Goal: Task Accomplishment & Management: Manage account settings

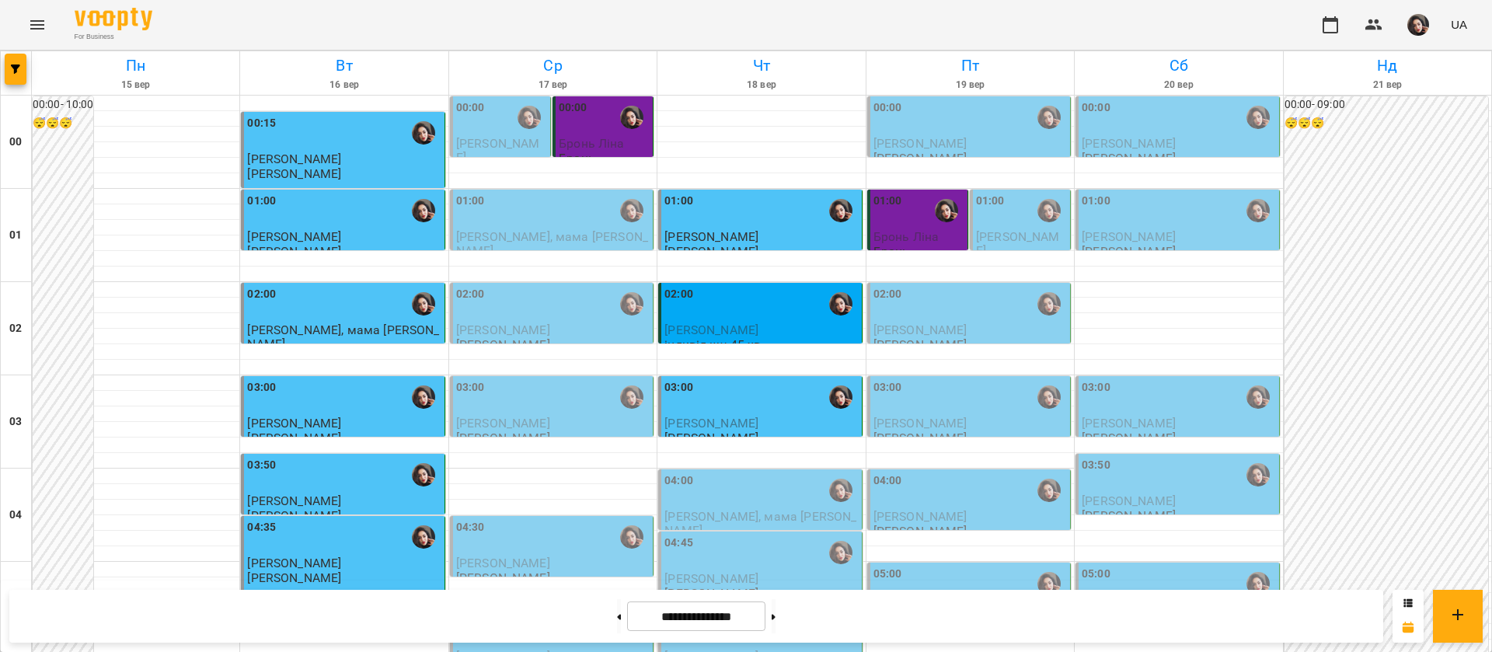
scroll to position [233, 0]
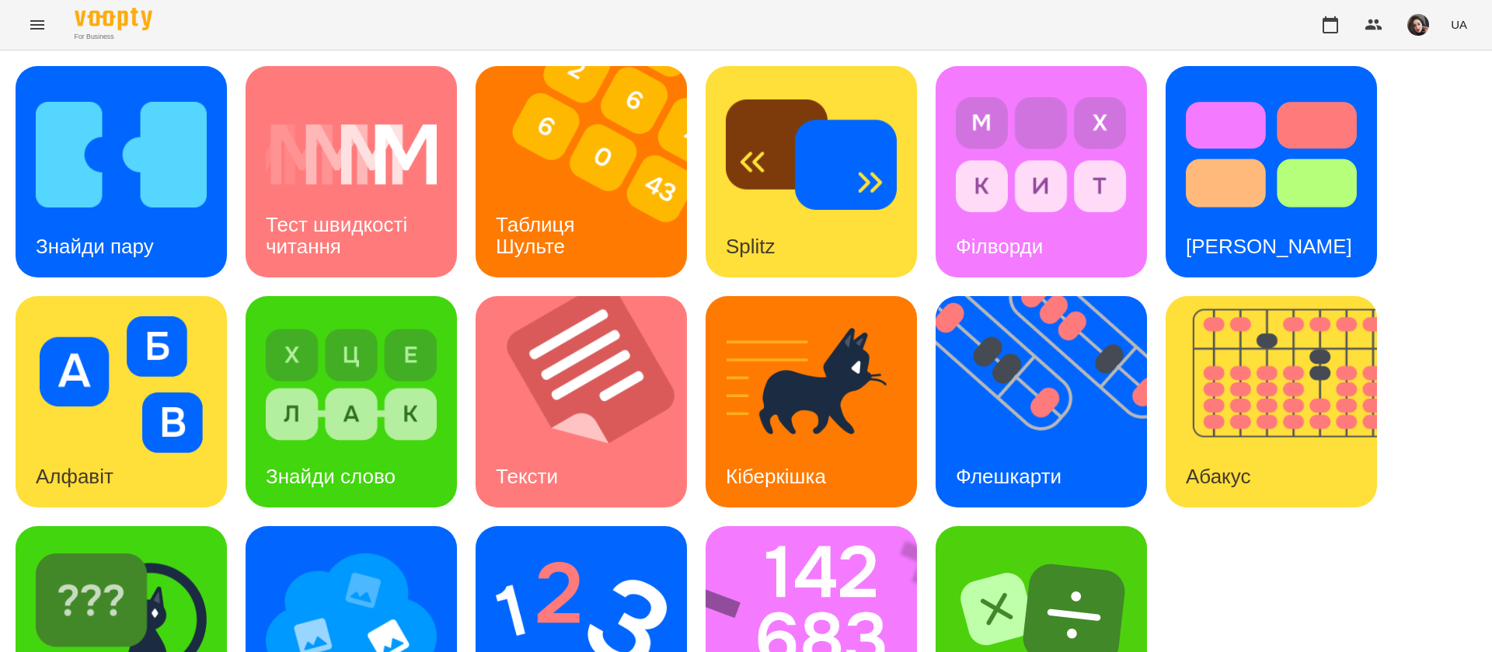
scroll to position [1, 0]
click at [991, 465] on h3 "Флешкарти" at bounding box center [1009, 476] width 106 height 23
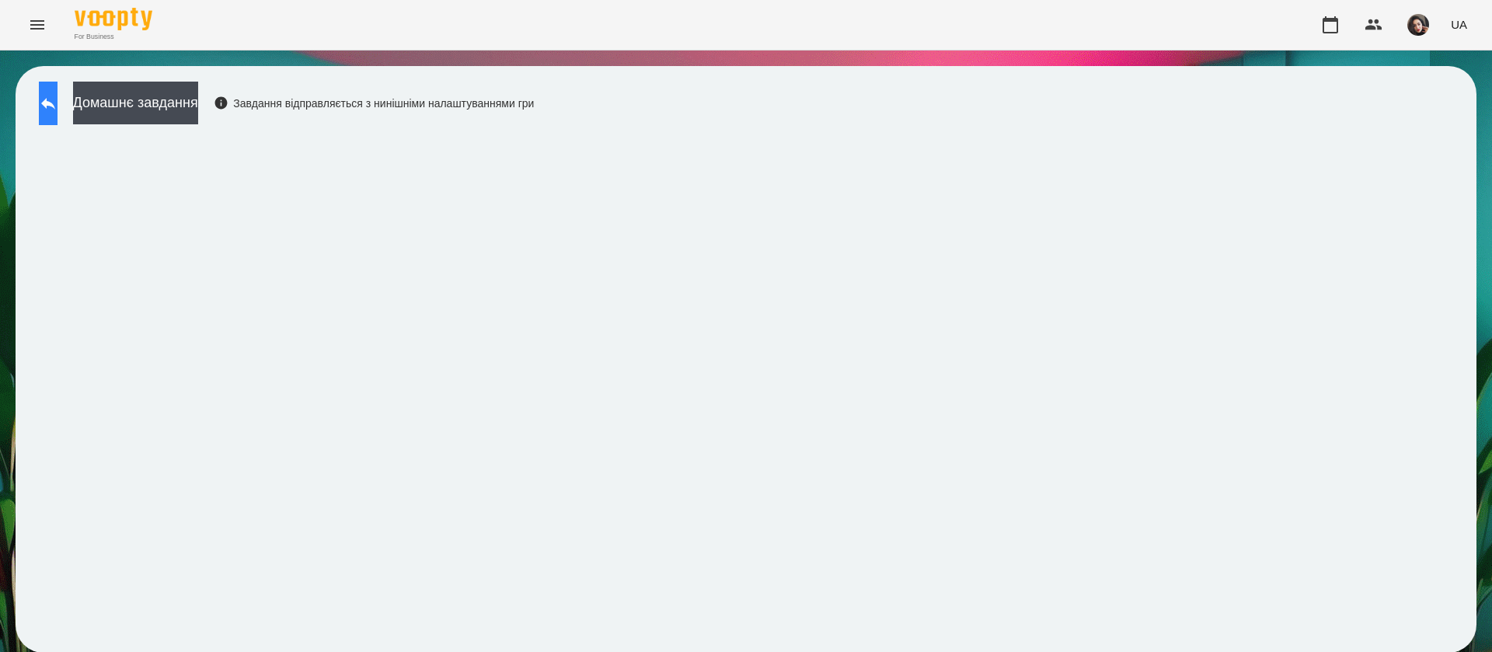
click at [54, 101] on button at bounding box center [48, 104] width 19 height 44
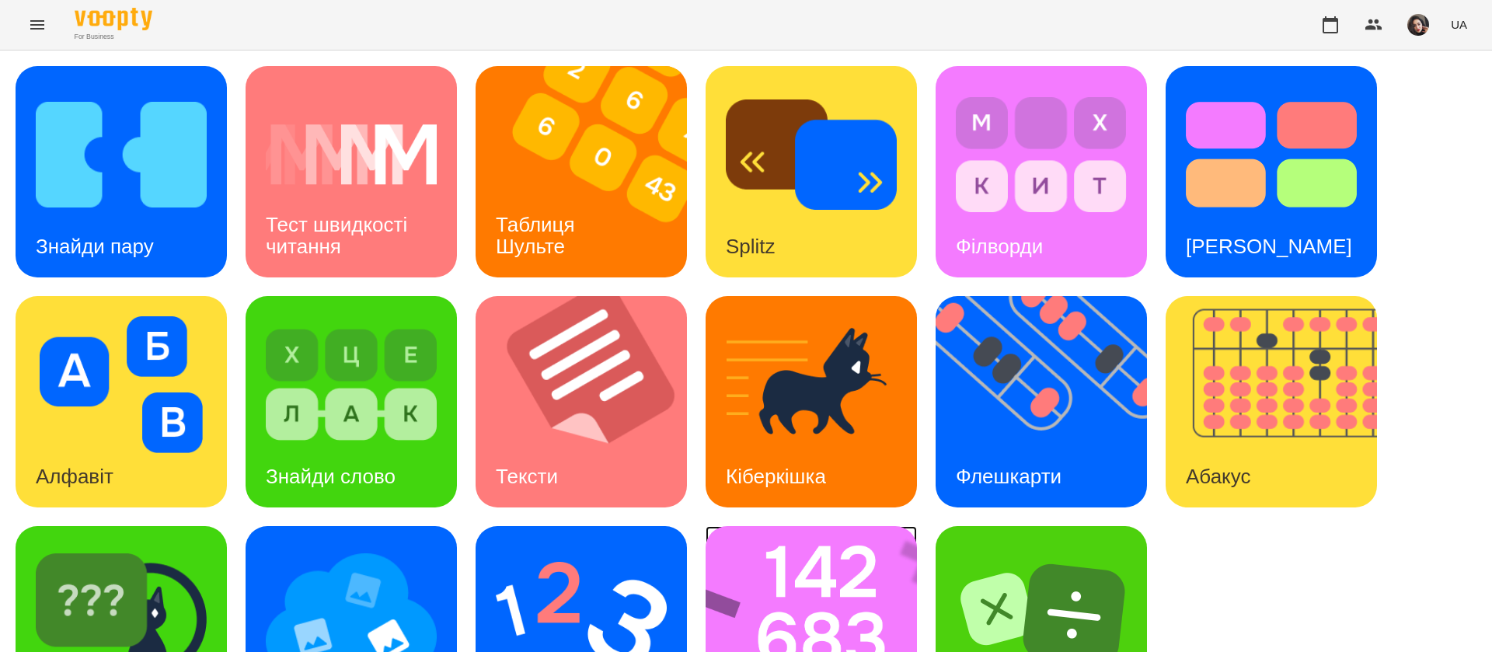
click at [890, 584] on img at bounding box center [822, 631] width 232 height 211
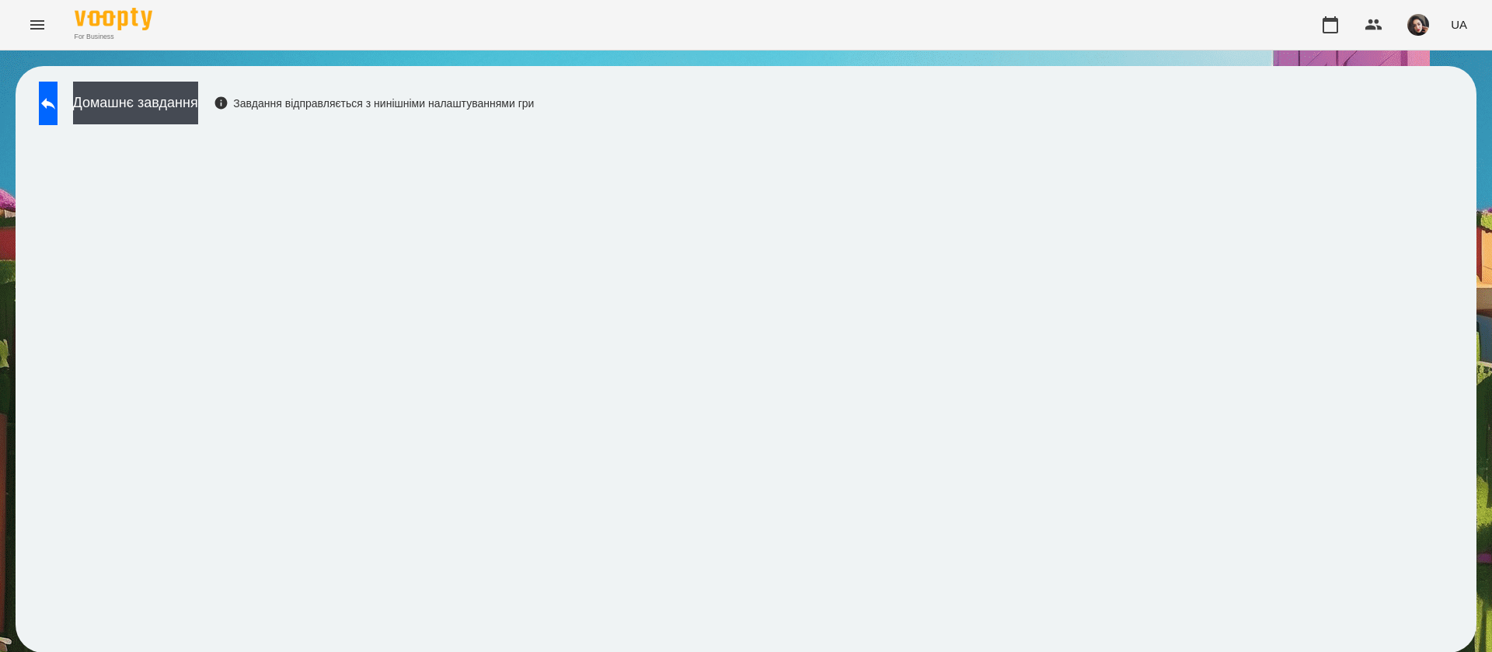
scroll to position [1, 0]
click at [58, 106] on icon at bounding box center [48, 103] width 19 height 19
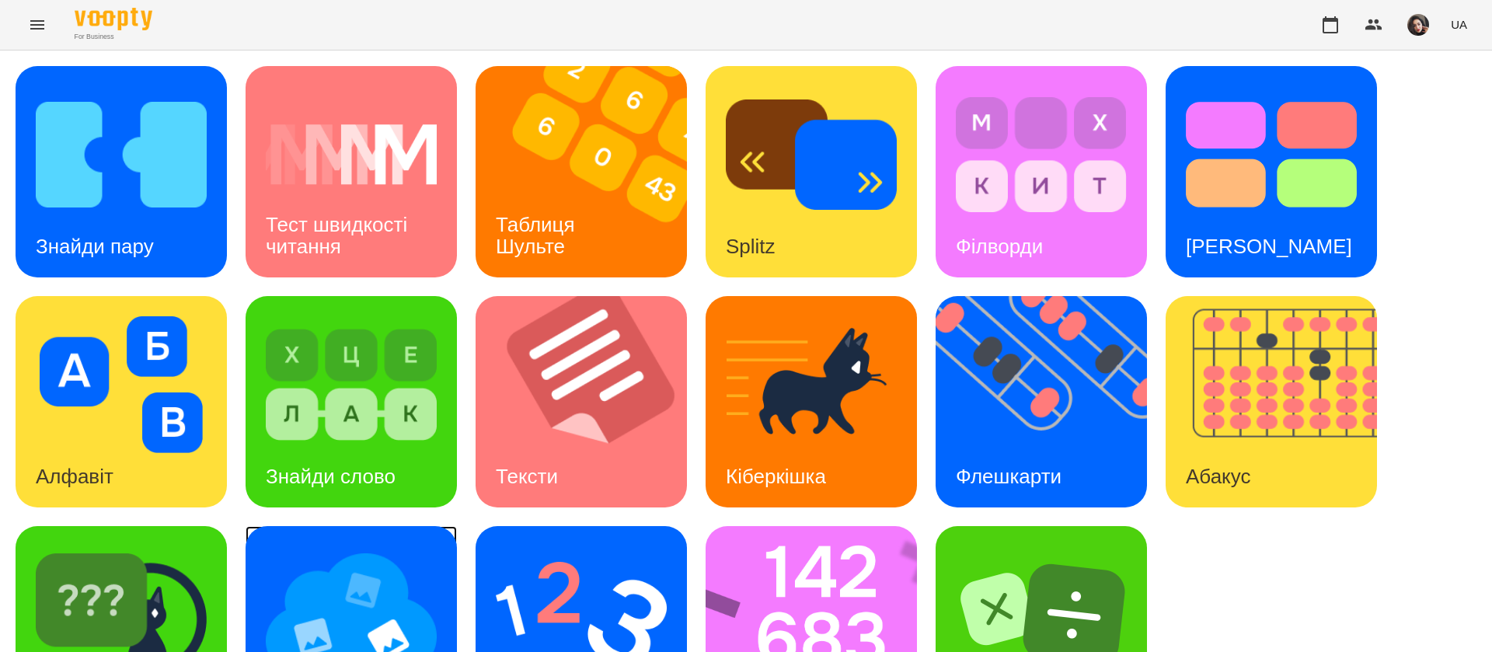
click at [350, 561] on img at bounding box center [351, 614] width 171 height 137
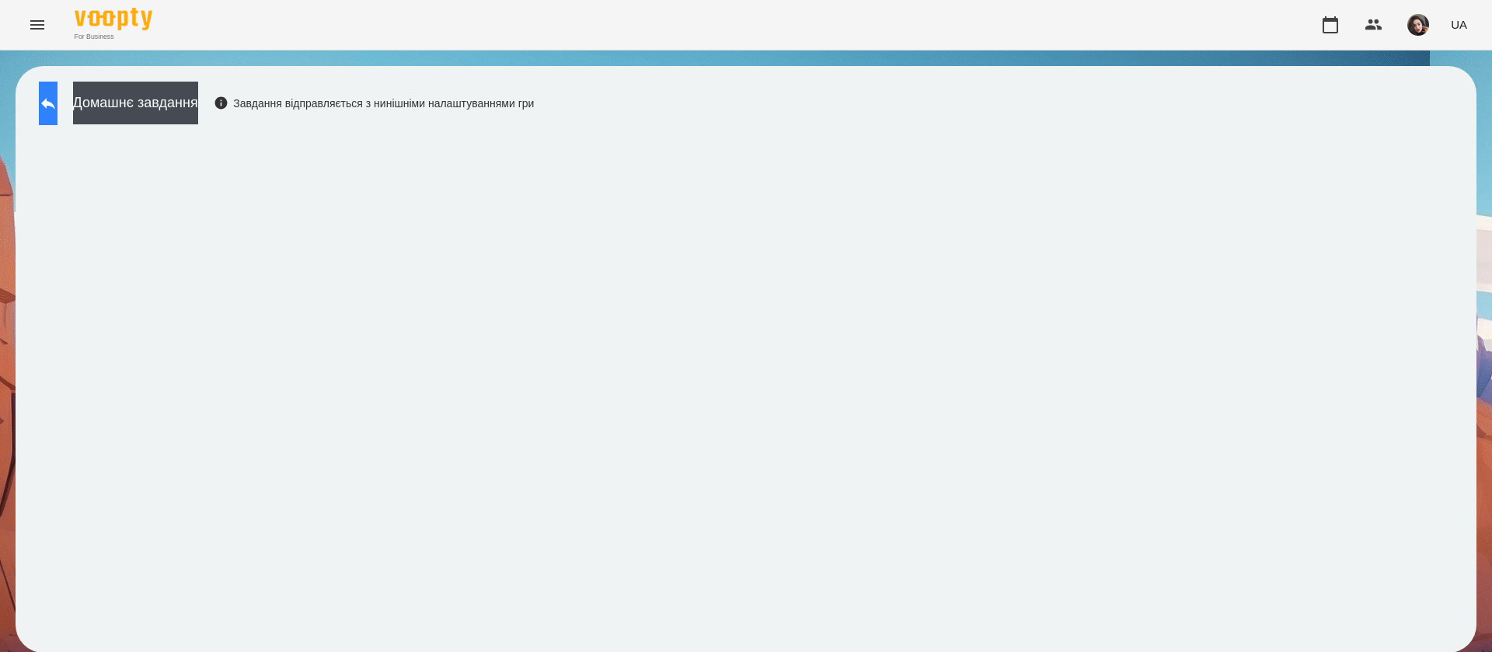
drag, startPoint x: 45, startPoint y: 105, endPoint x: 58, endPoint y: 103, distance: 12.5
click at [58, 103] on icon at bounding box center [48, 103] width 19 height 19
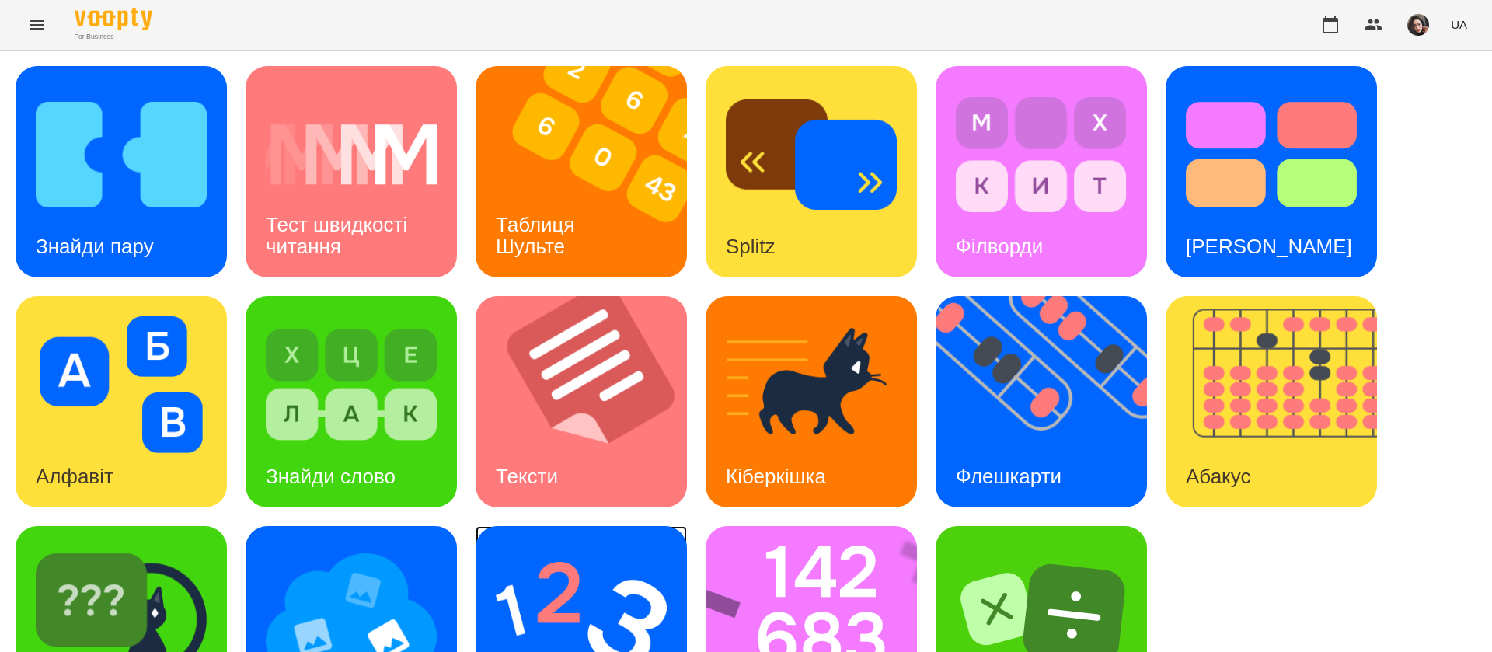
click at [564, 580] on img at bounding box center [581, 614] width 171 height 137
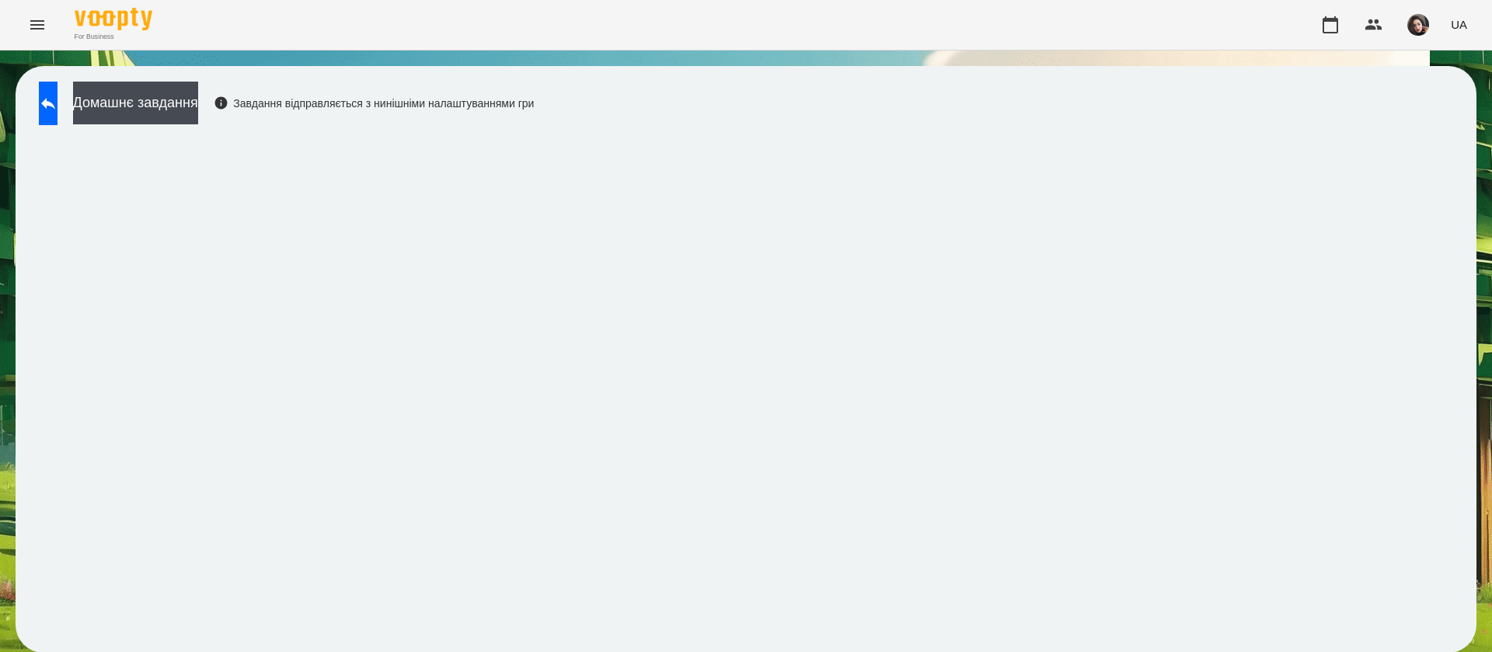
click at [1423, 131] on div "Домашнє завдання Завдання відправляється з нинішніми налаштуваннями гри" at bounding box center [746, 359] width 1461 height 587
click at [56, 96] on icon at bounding box center [48, 103] width 19 height 19
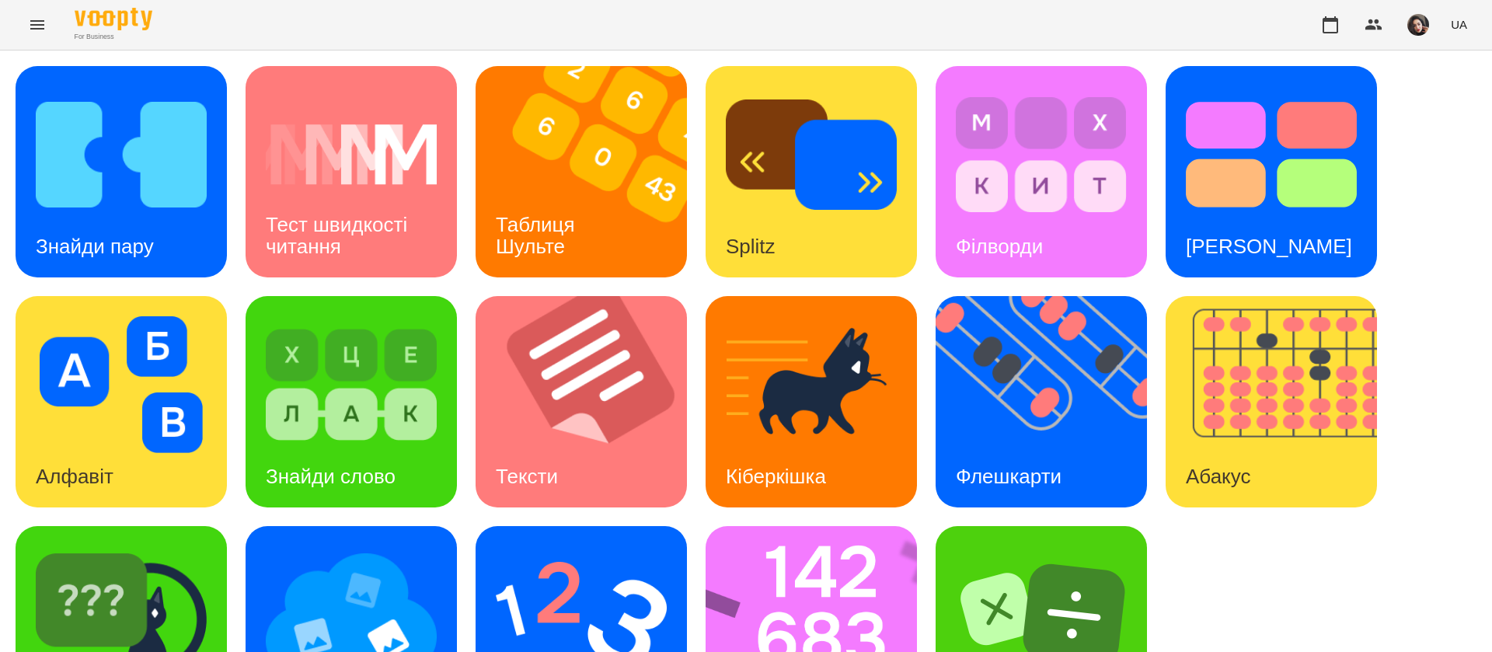
scroll to position [101, 0]
click at [378, 546] on img at bounding box center [351, 614] width 171 height 137
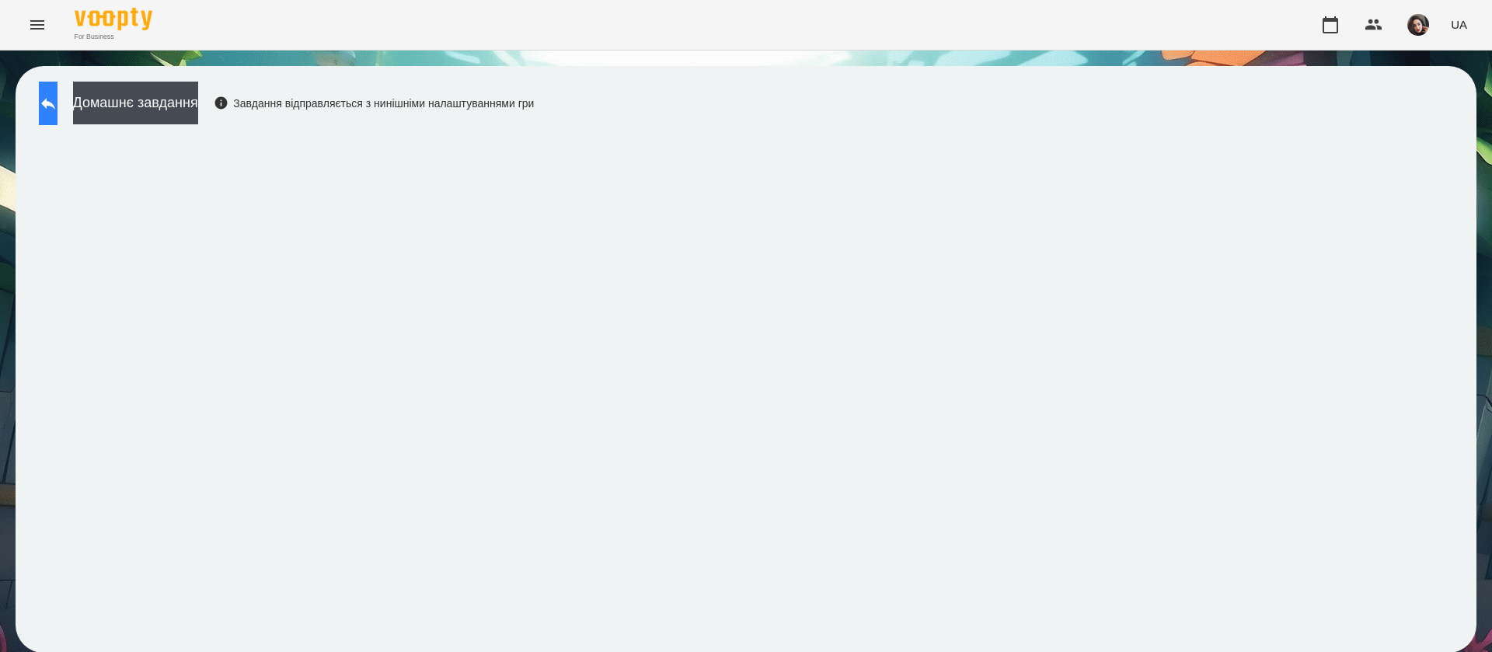
click at [58, 99] on icon at bounding box center [48, 103] width 19 height 19
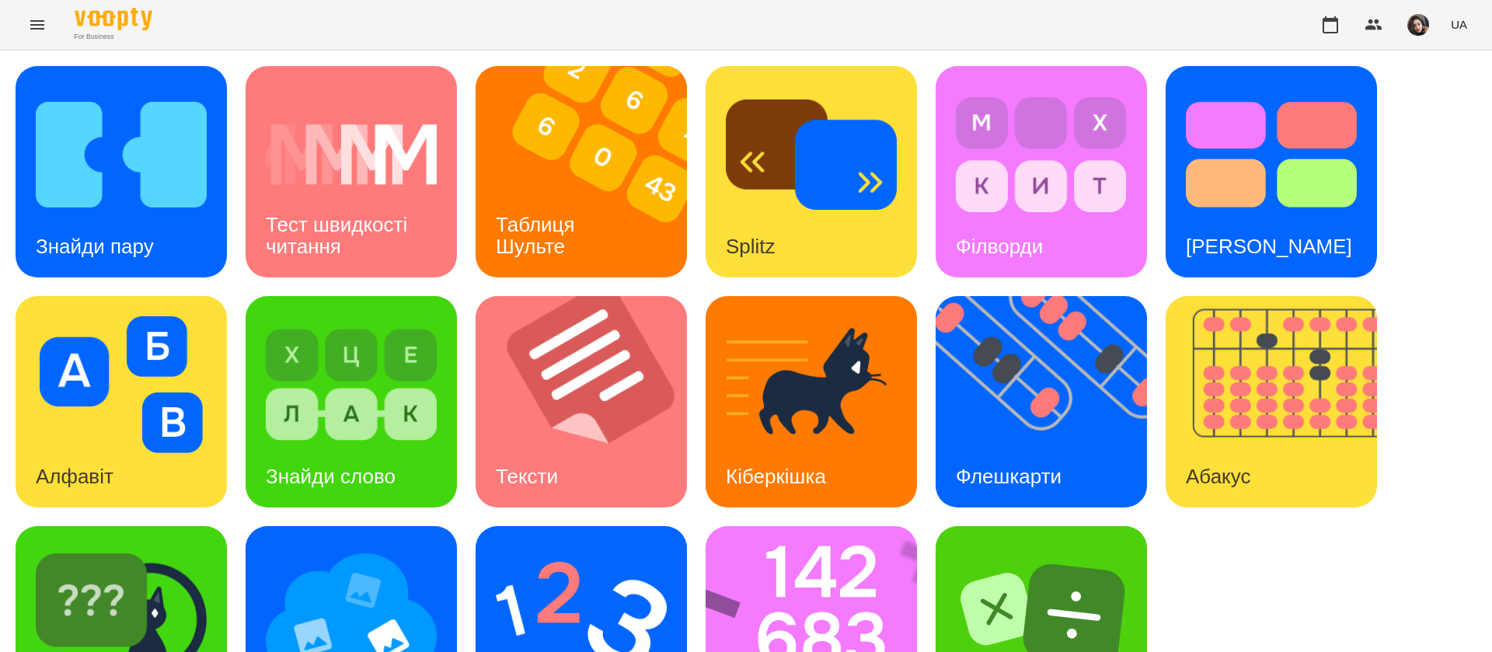
scroll to position [101, 0]
click at [775, 542] on img at bounding box center [822, 631] width 232 height 211
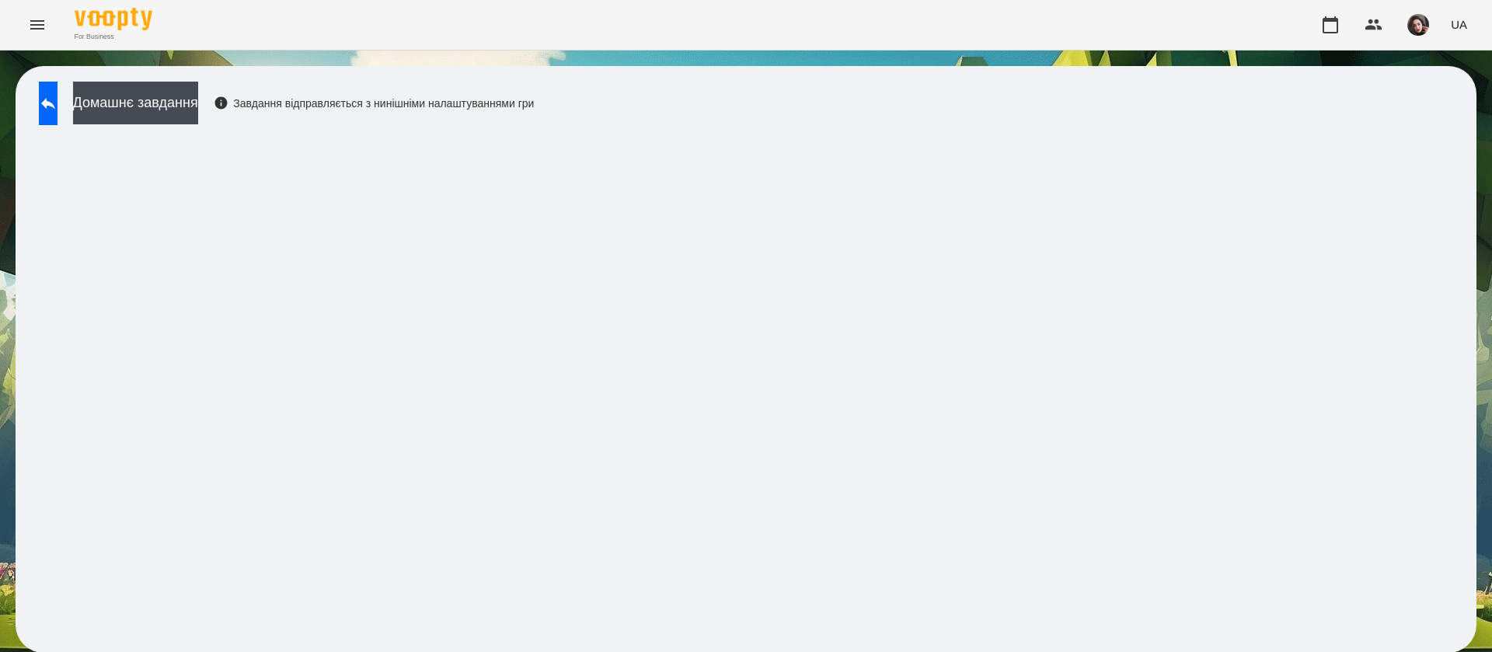
scroll to position [1, 0]
click at [58, 114] on button at bounding box center [48, 104] width 19 height 44
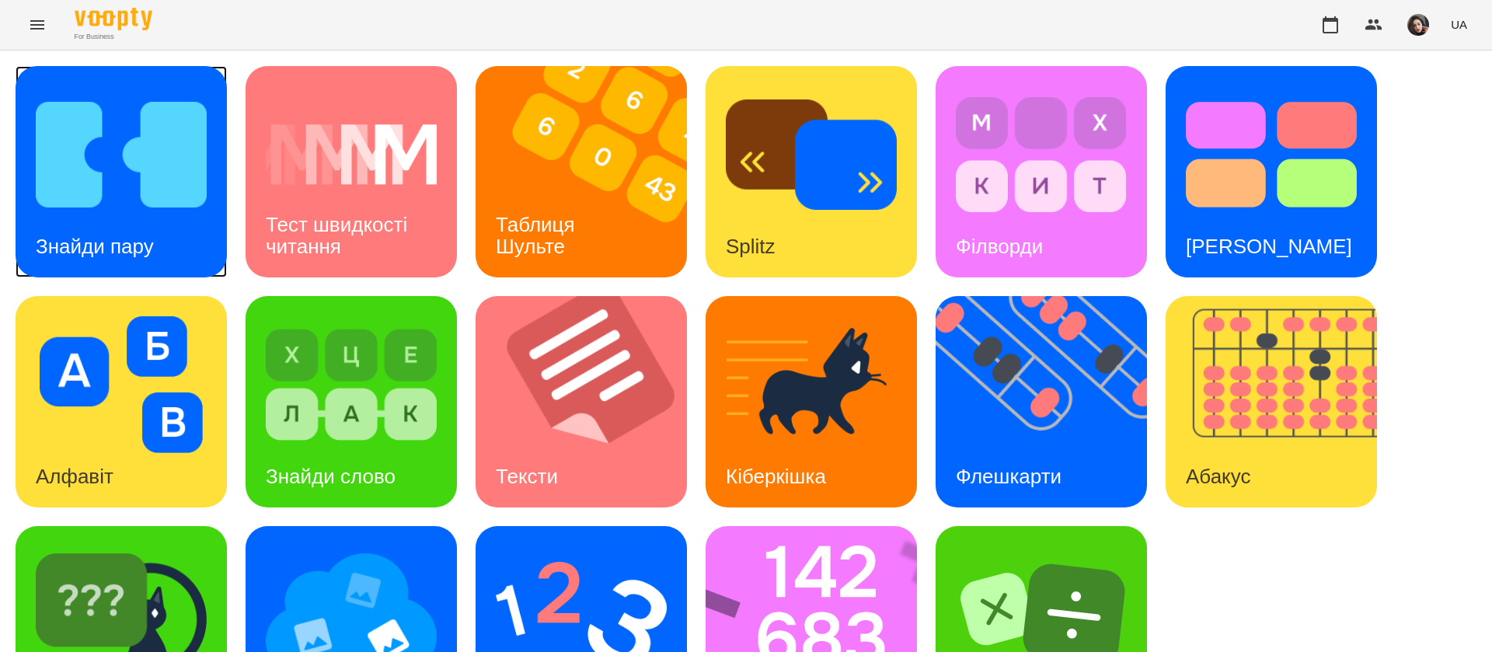
click at [183, 218] on img at bounding box center [121, 154] width 171 height 137
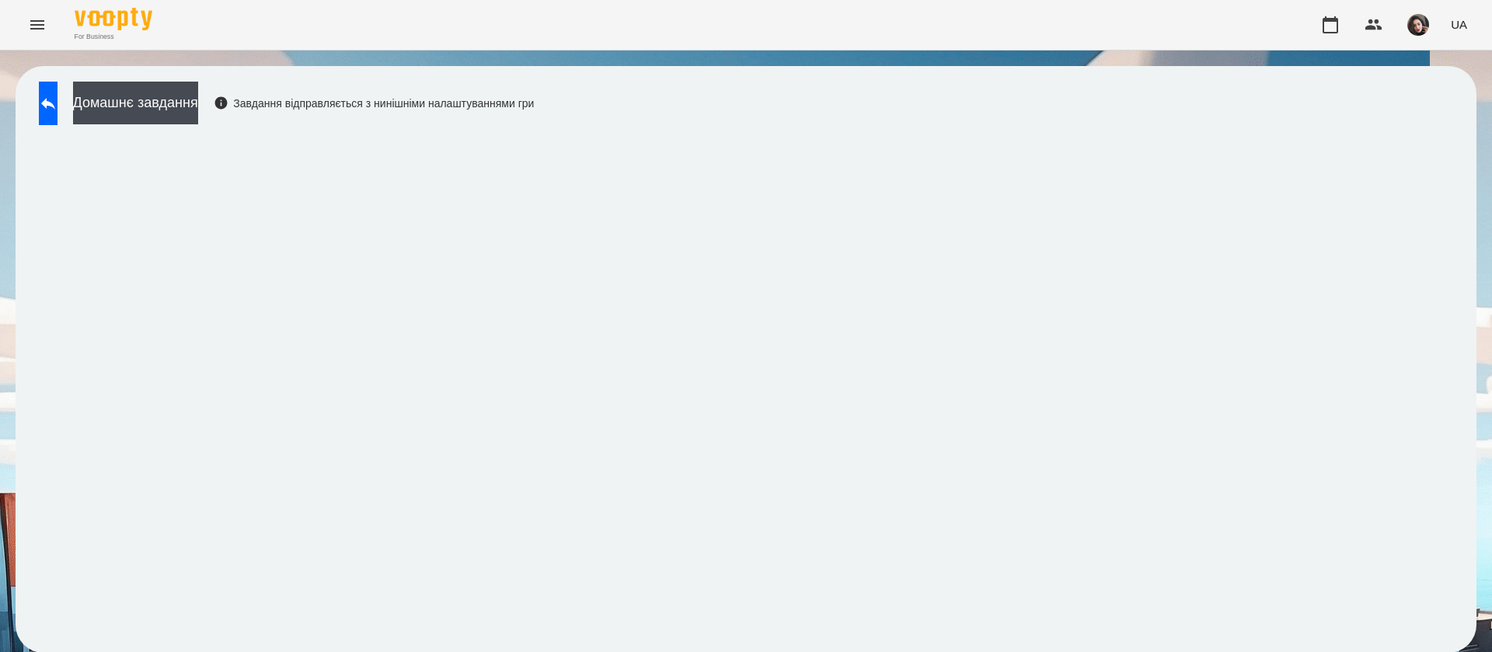
scroll to position [1, 0]
click at [58, 104] on button at bounding box center [48, 104] width 19 height 44
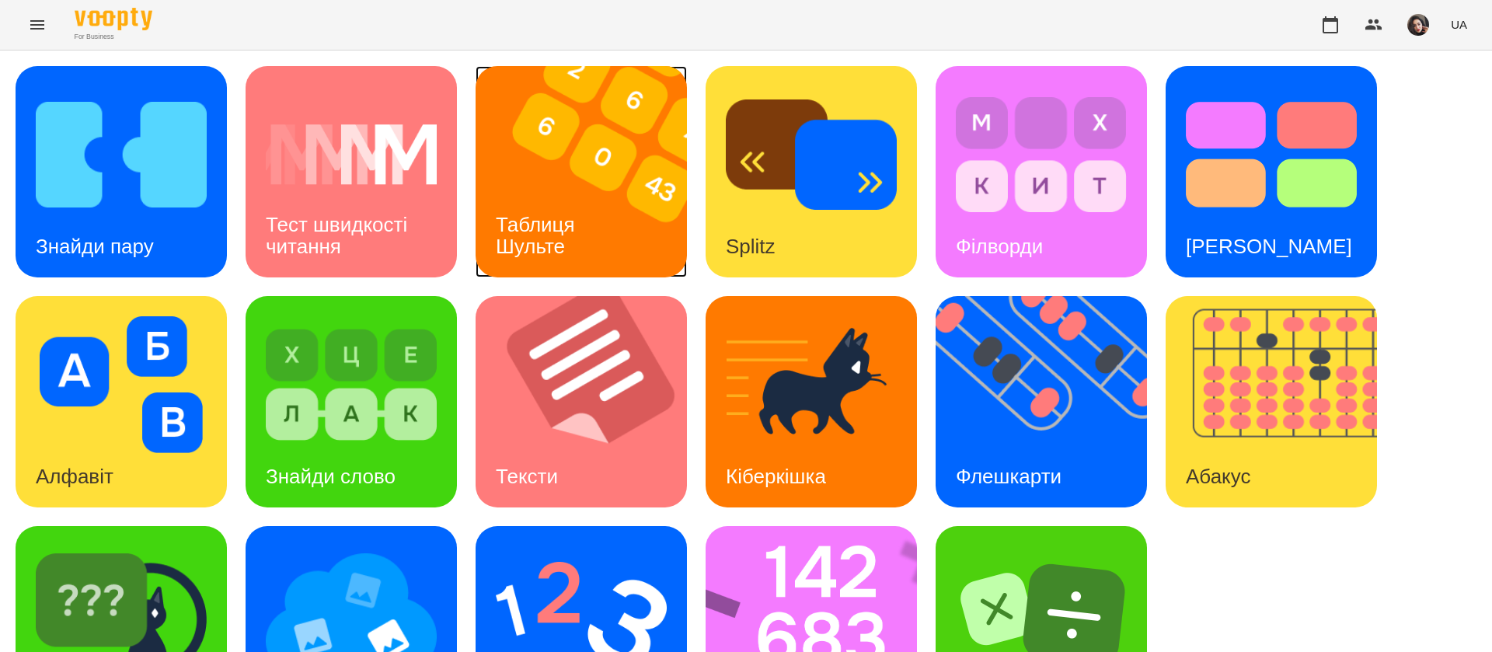
click at [543, 219] on h3 "Таблиця Шульте" at bounding box center [538, 235] width 85 height 44
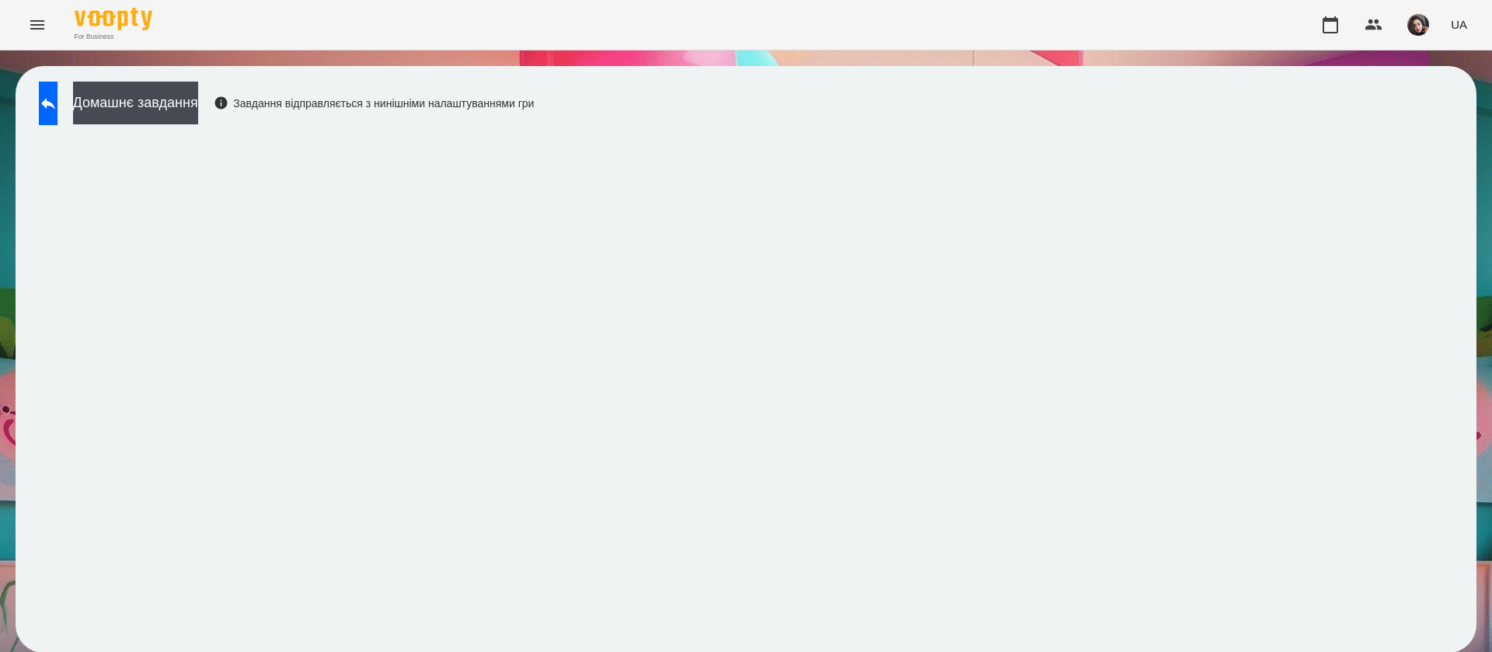
scroll to position [1, 0]
click at [58, 117] on button at bounding box center [48, 104] width 19 height 44
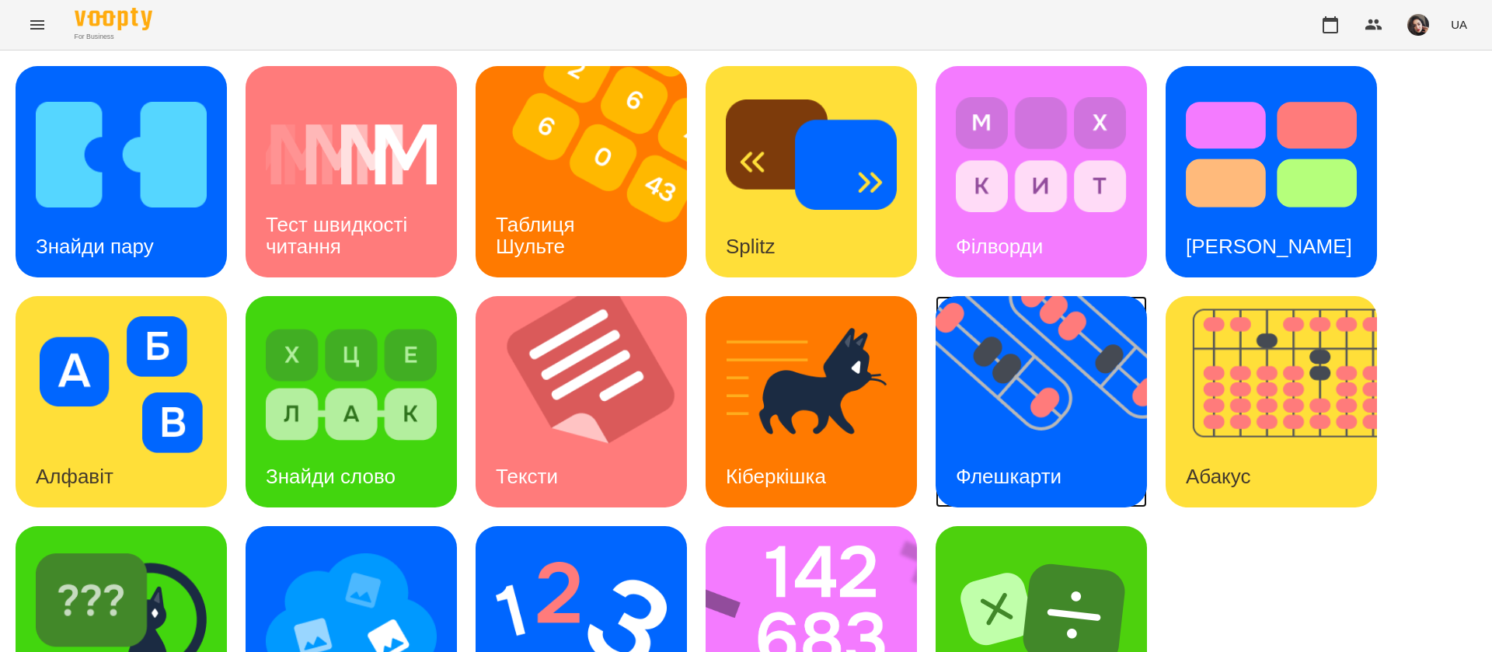
click at [1047, 434] on img at bounding box center [1051, 401] width 231 height 211
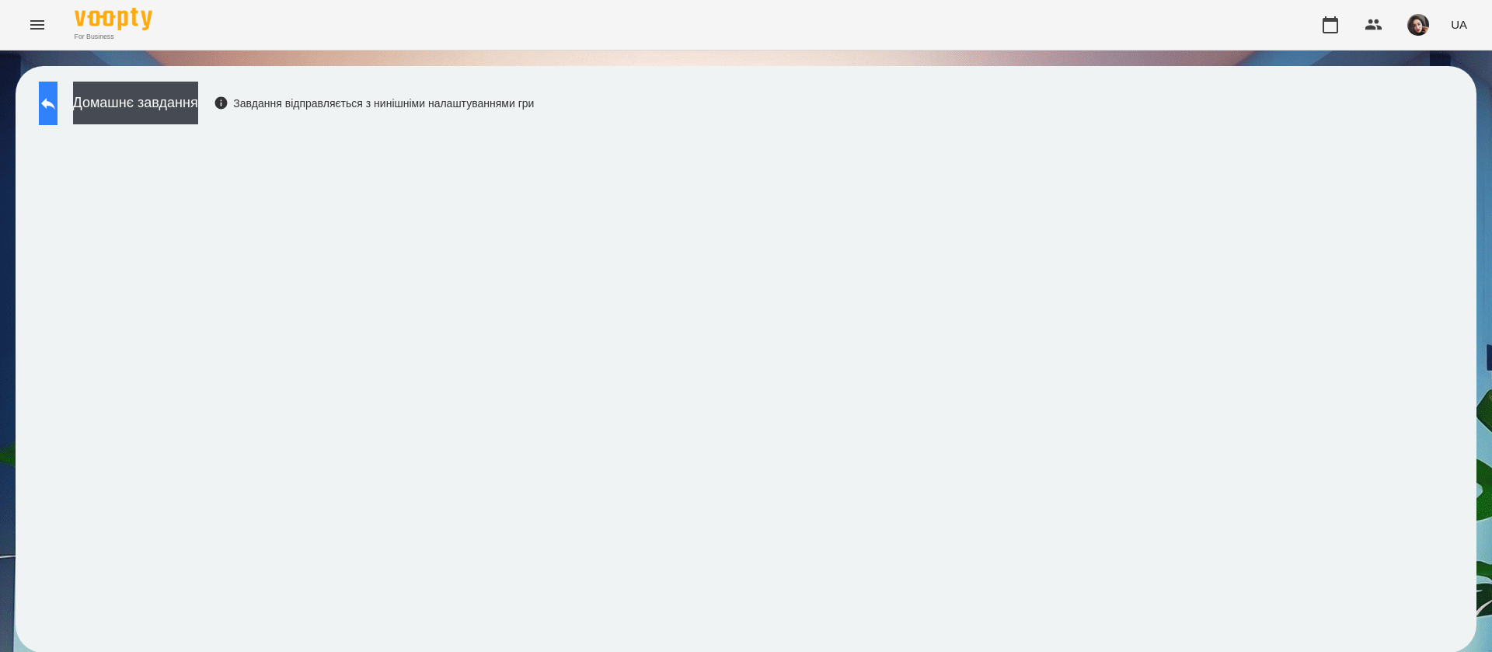
click at [51, 112] on button at bounding box center [48, 104] width 19 height 44
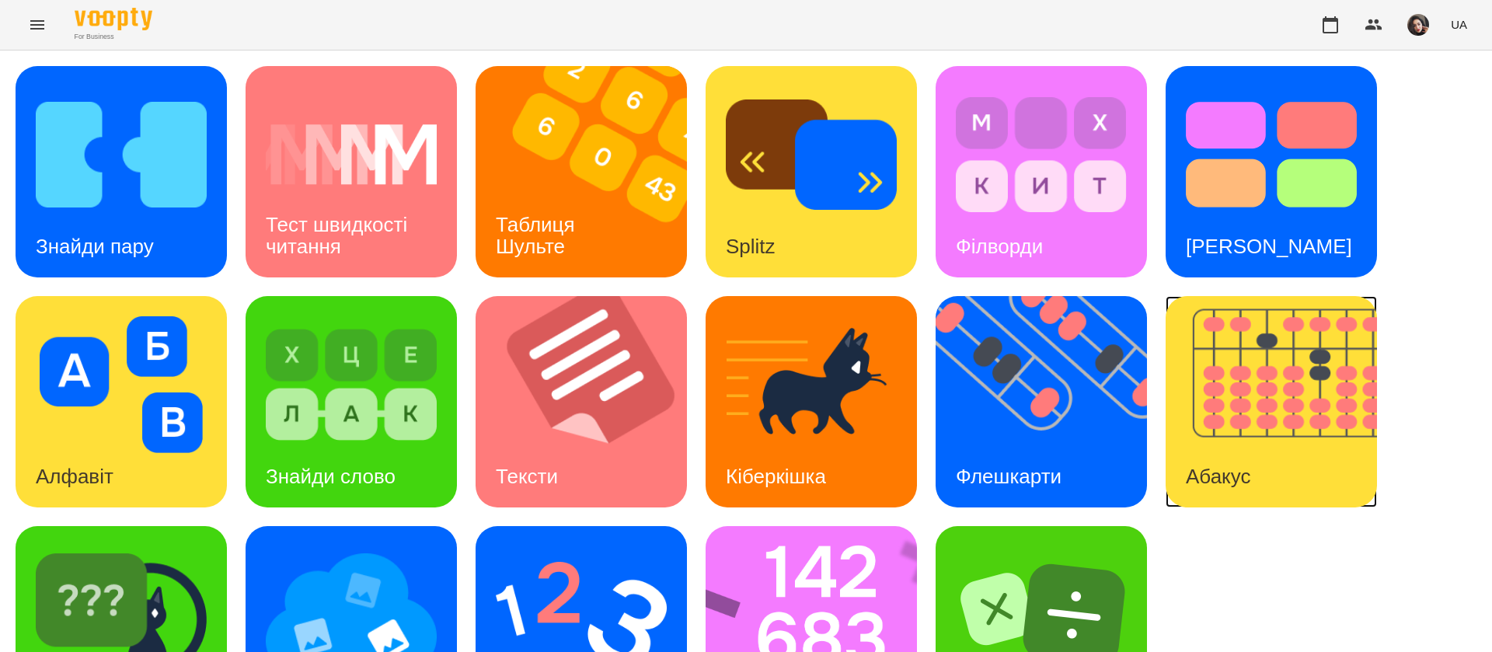
click at [1317, 383] on img at bounding box center [1281, 401] width 231 height 211
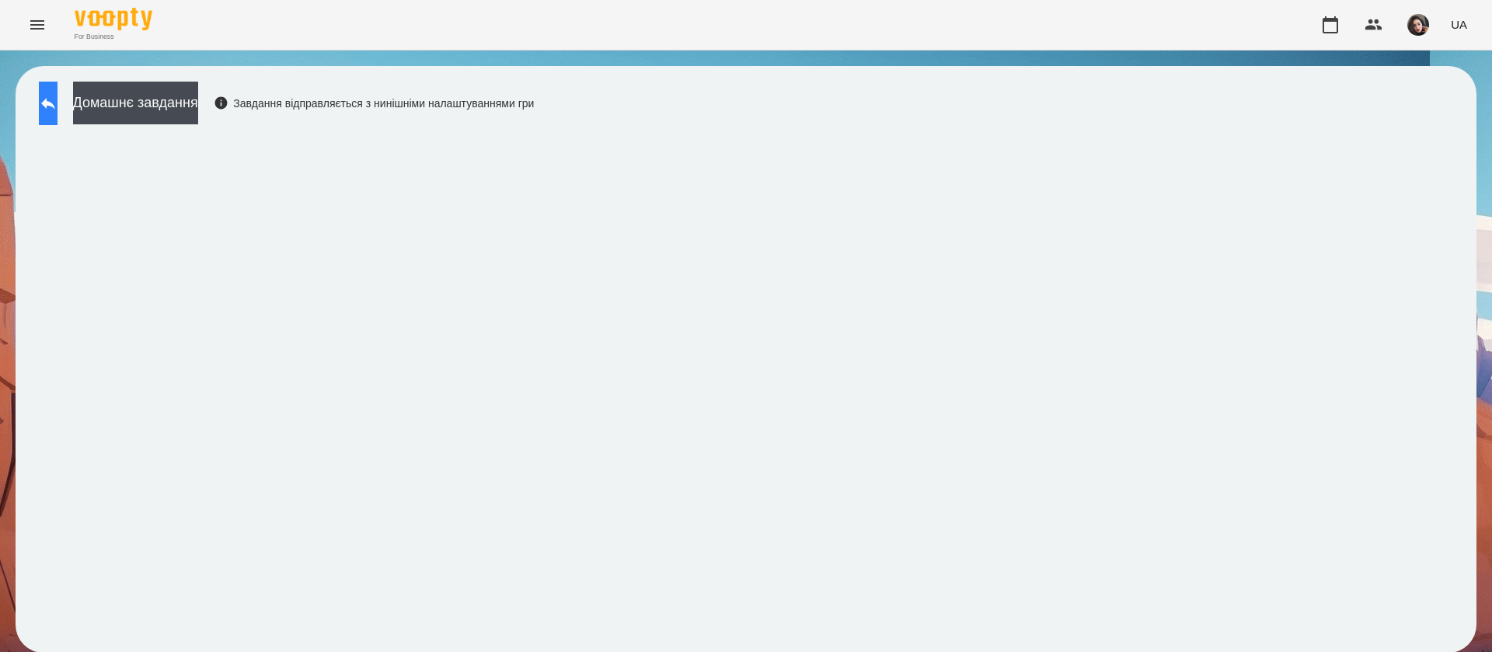
click at [58, 106] on icon at bounding box center [48, 103] width 19 height 19
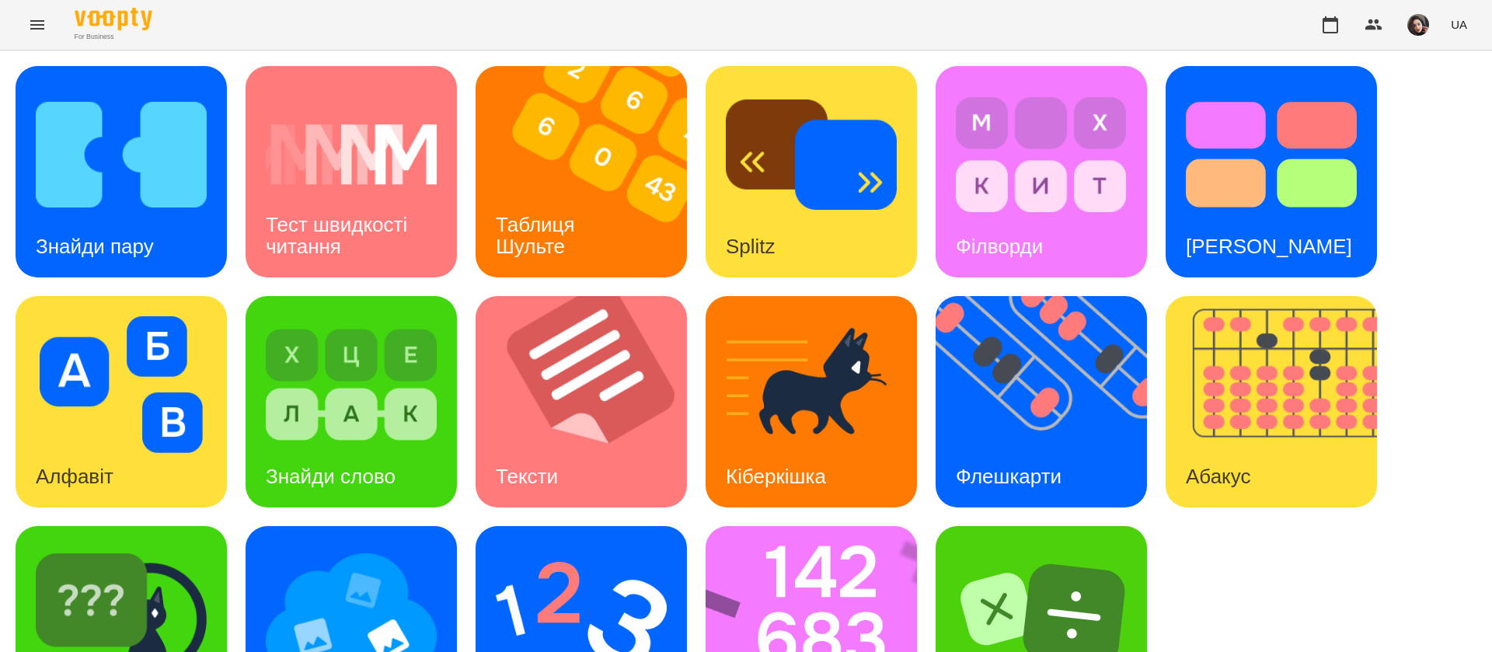
scroll to position [101, 0]
click at [772, 526] on img at bounding box center [822, 631] width 232 height 211
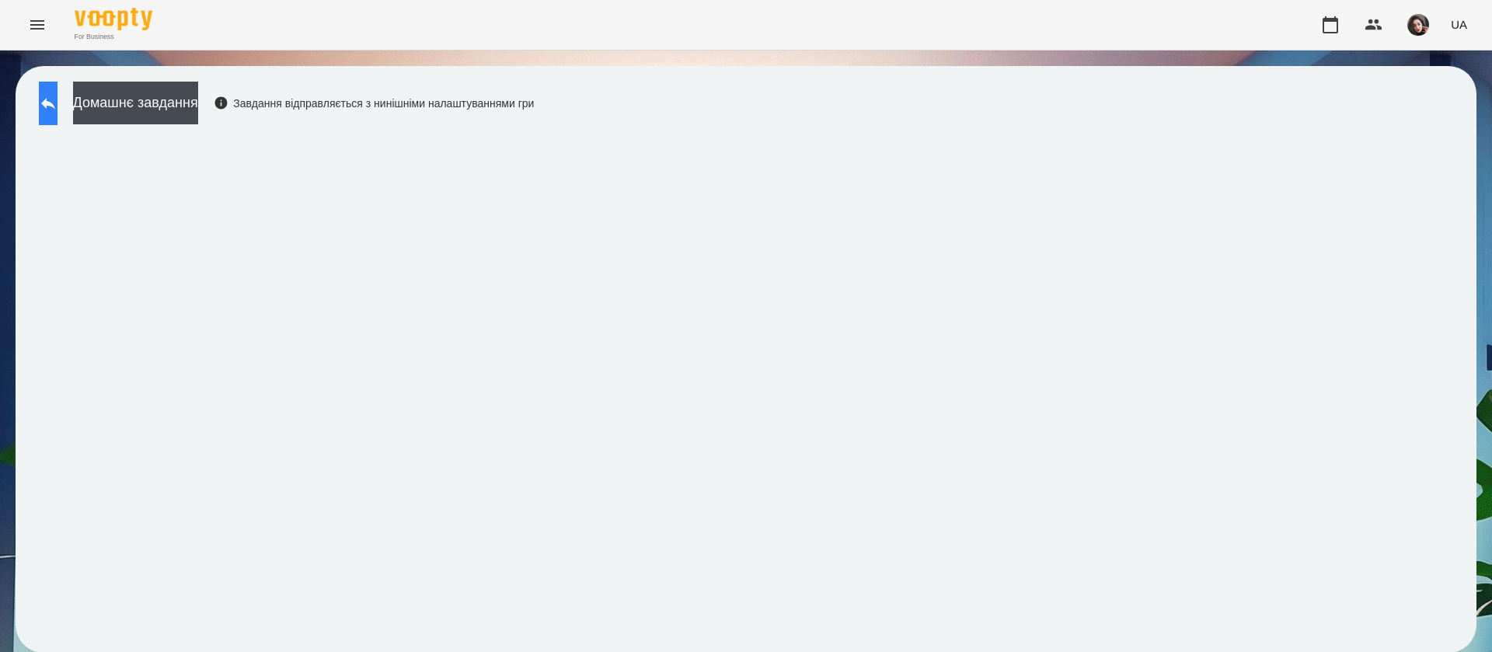
click at [52, 94] on button at bounding box center [48, 104] width 19 height 44
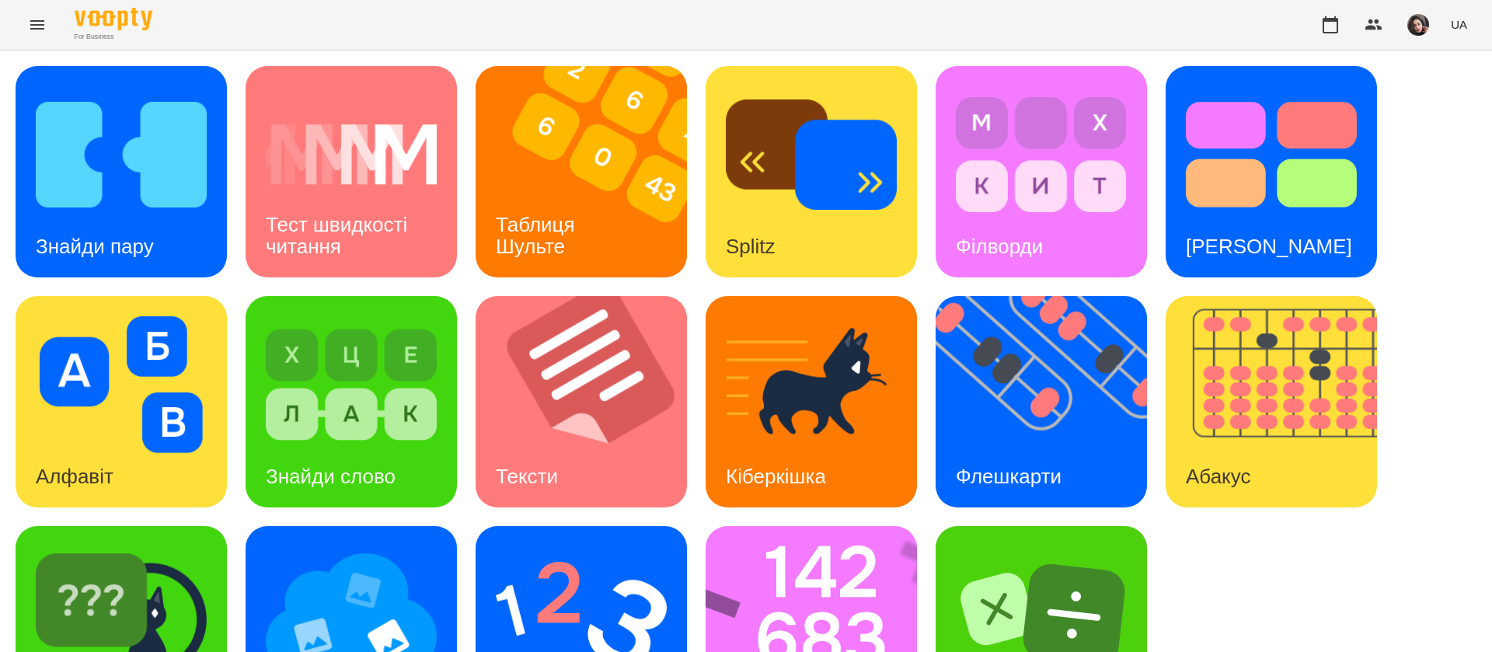
scroll to position [101, 0]
click at [561, 546] on img at bounding box center [581, 614] width 171 height 137
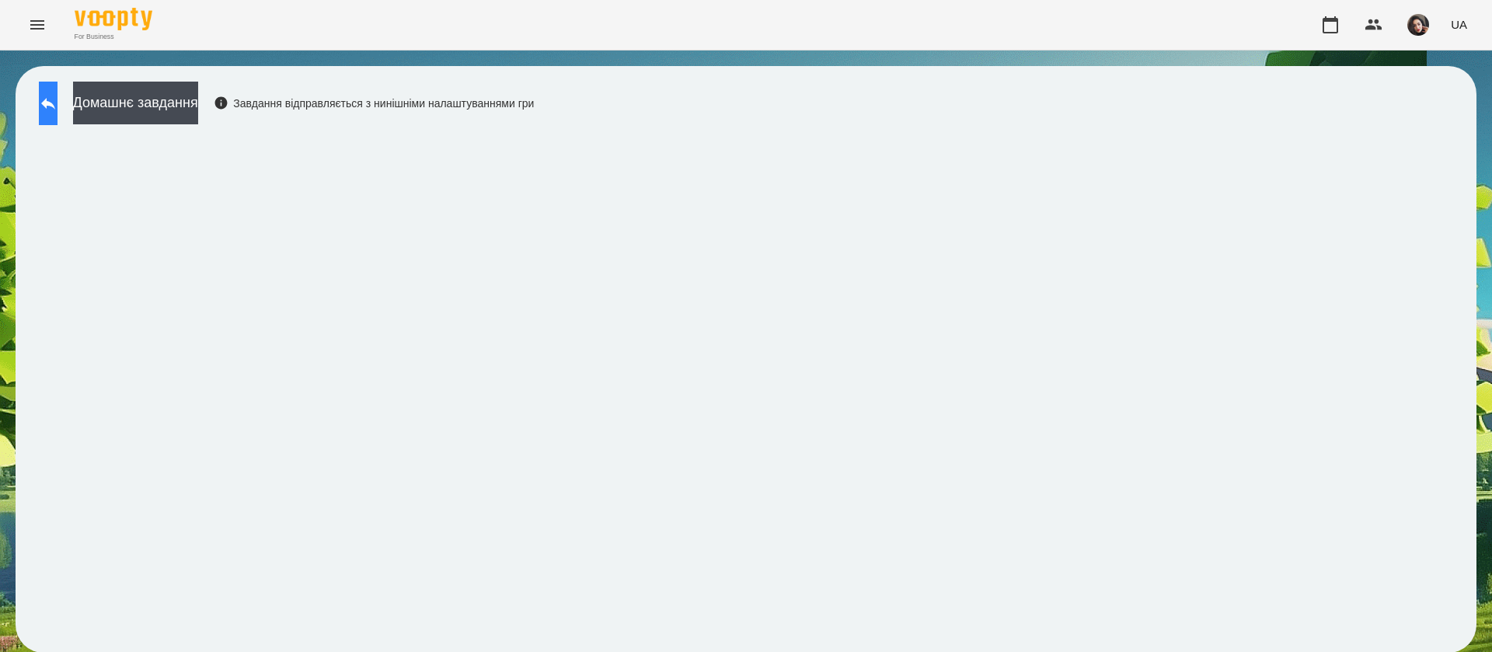
click at [58, 113] on button at bounding box center [48, 104] width 19 height 44
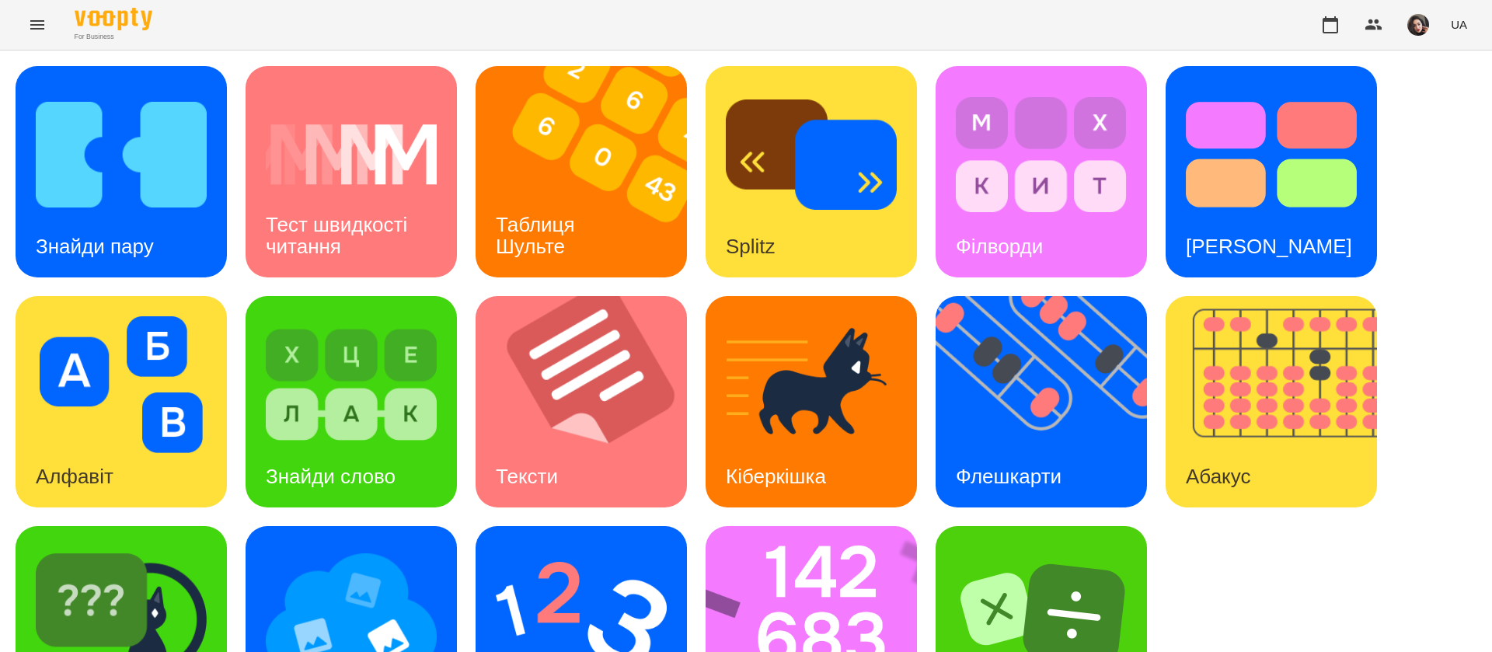
scroll to position [101, 0]
click at [164, 572] on img at bounding box center [121, 614] width 171 height 137
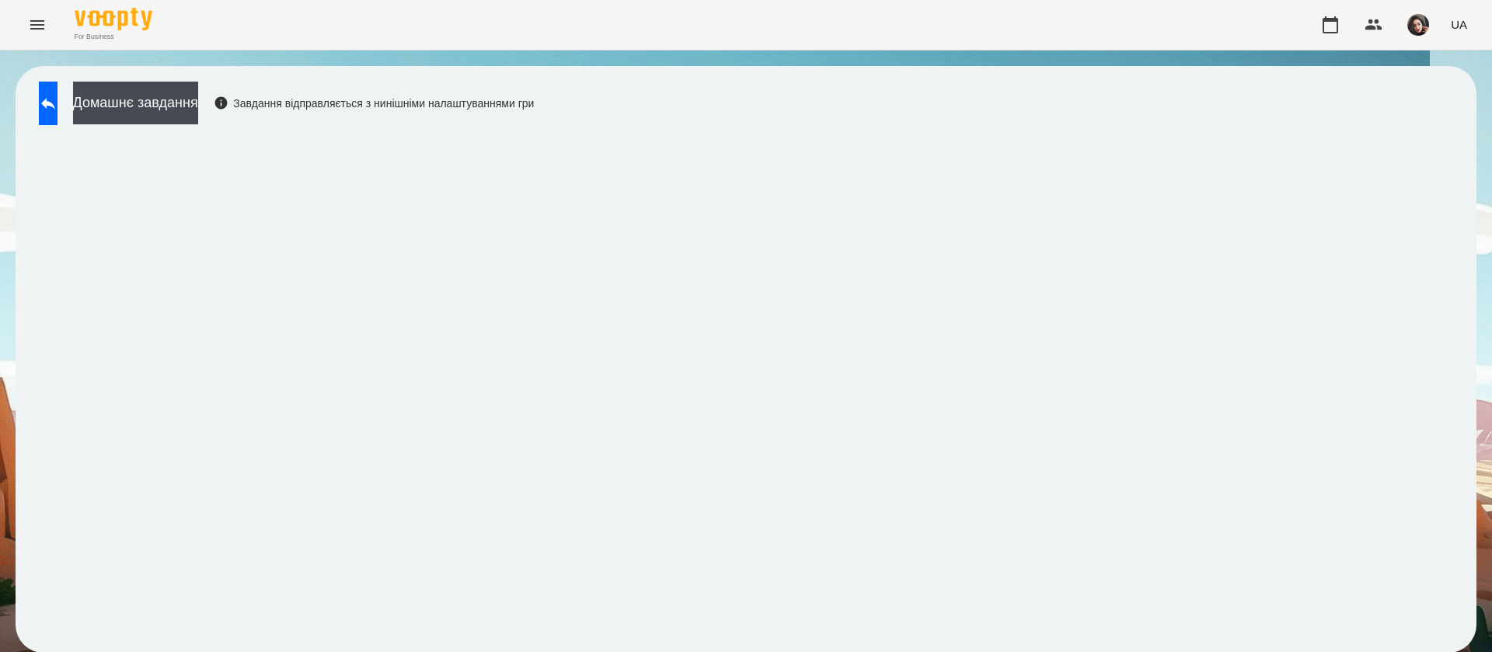
scroll to position [1, 0]
click at [58, 104] on button at bounding box center [48, 104] width 19 height 44
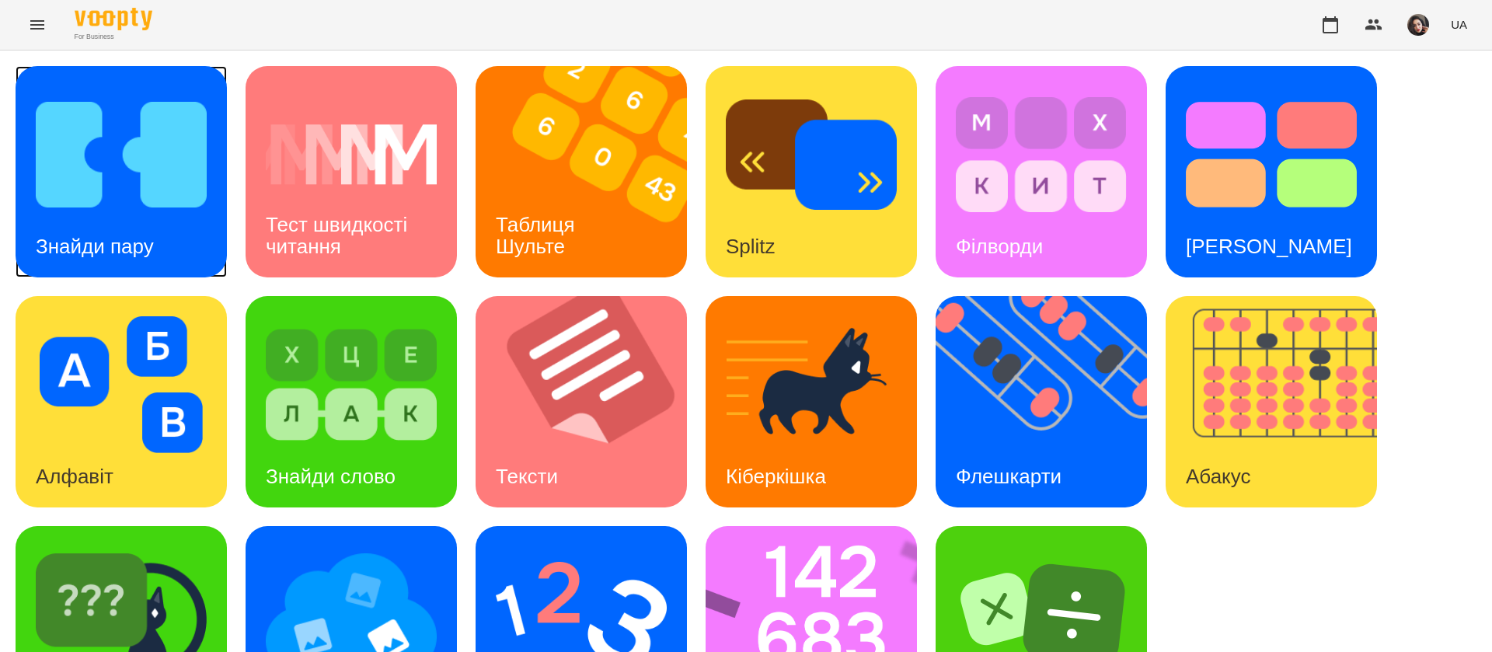
click at [204, 244] on div "Знайди пару" at bounding box center [121, 171] width 211 height 211
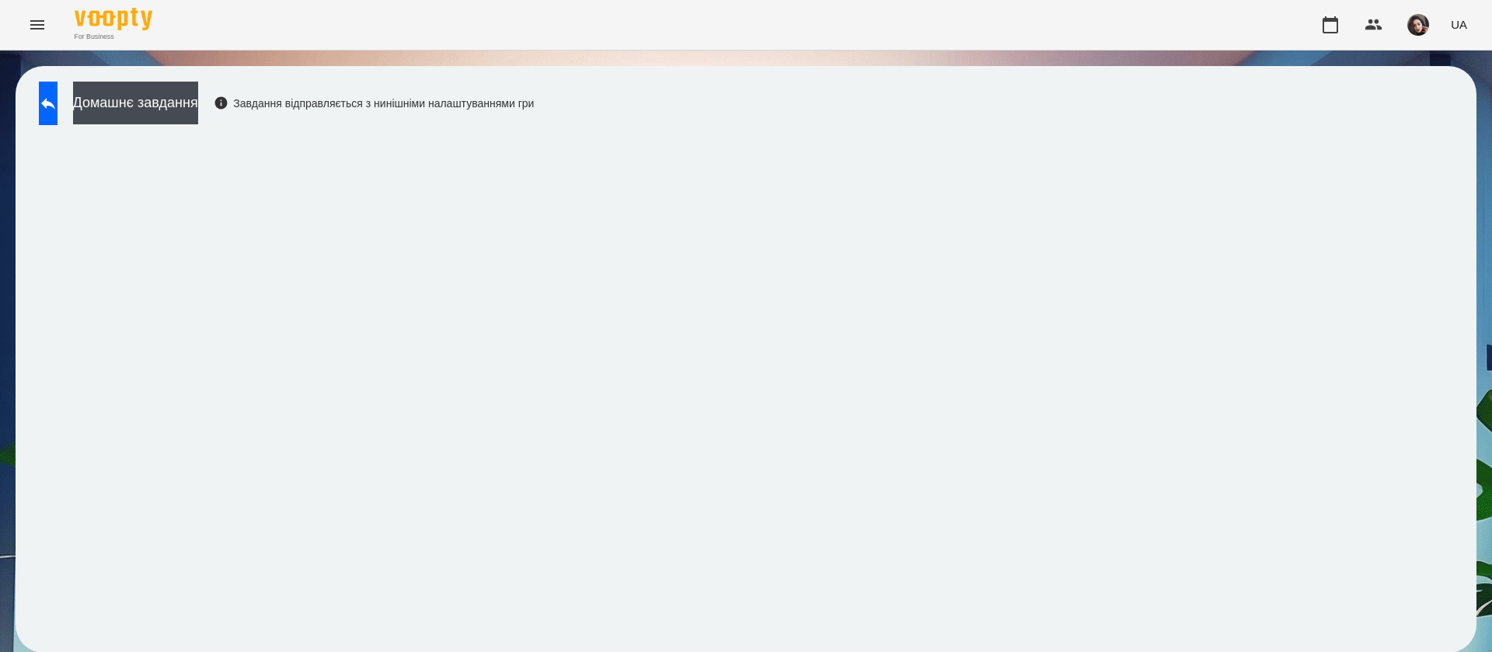
scroll to position [1, 0]
click at [98, 118] on div "Домашнє завдання Завдання відправляється з нинішніми налаштуваннями гри" at bounding box center [282, 107] width 503 height 51
click at [58, 120] on button at bounding box center [48, 104] width 19 height 44
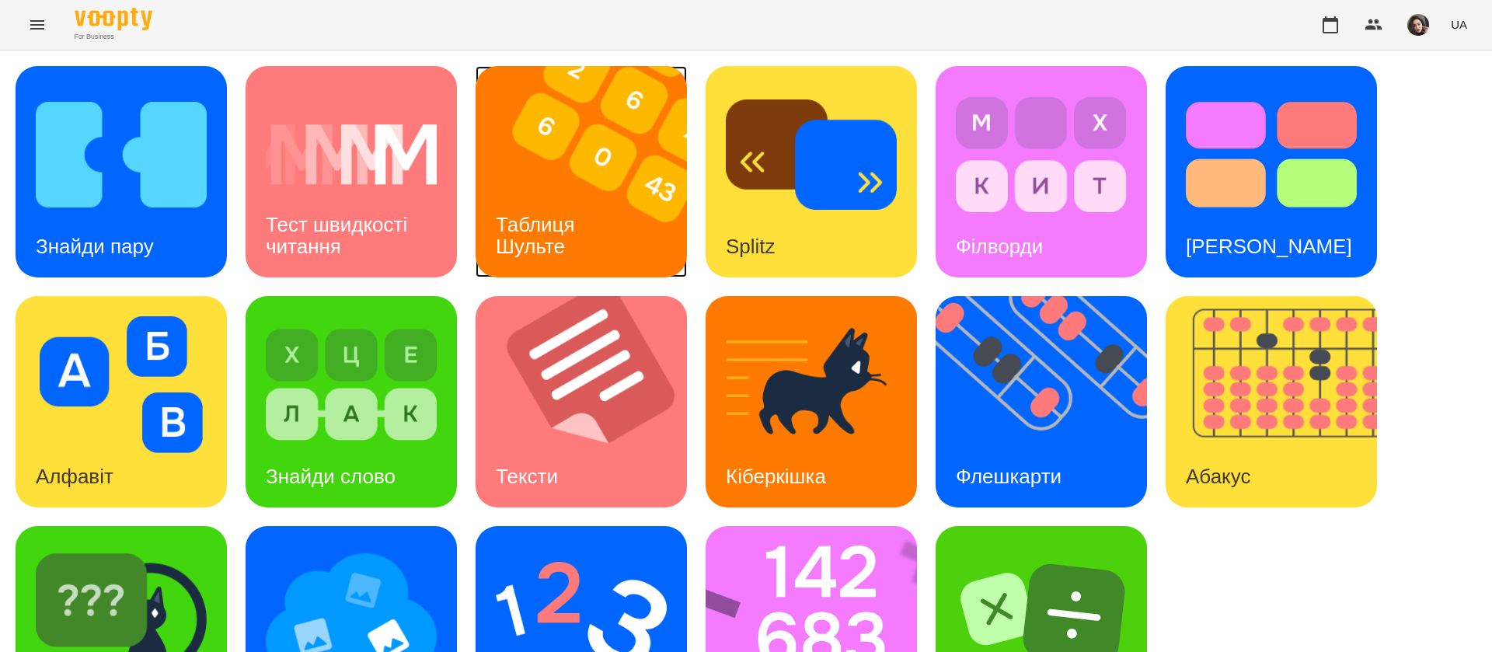
click at [598, 169] on img at bounding box center [591, 171] width 231 height 211
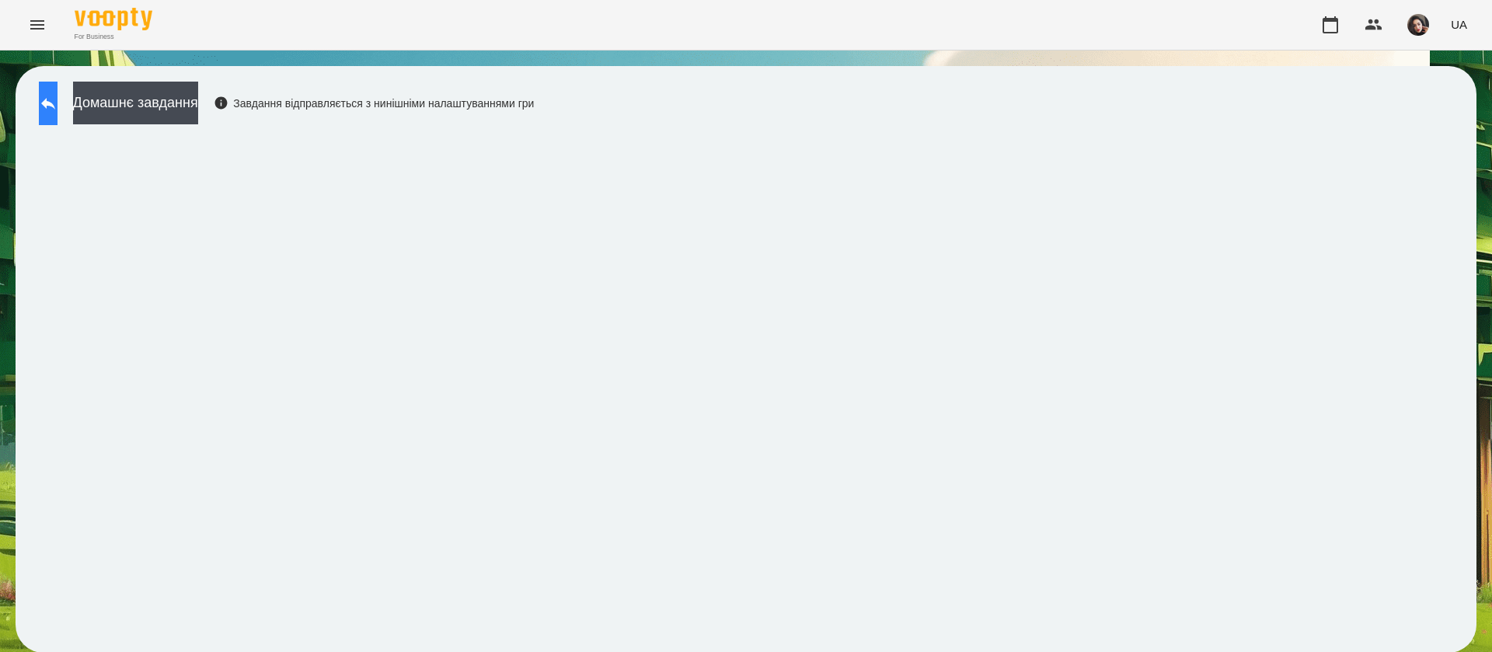
click at [58, 120] on button at bounding box center [48, 104] width 19 height 44
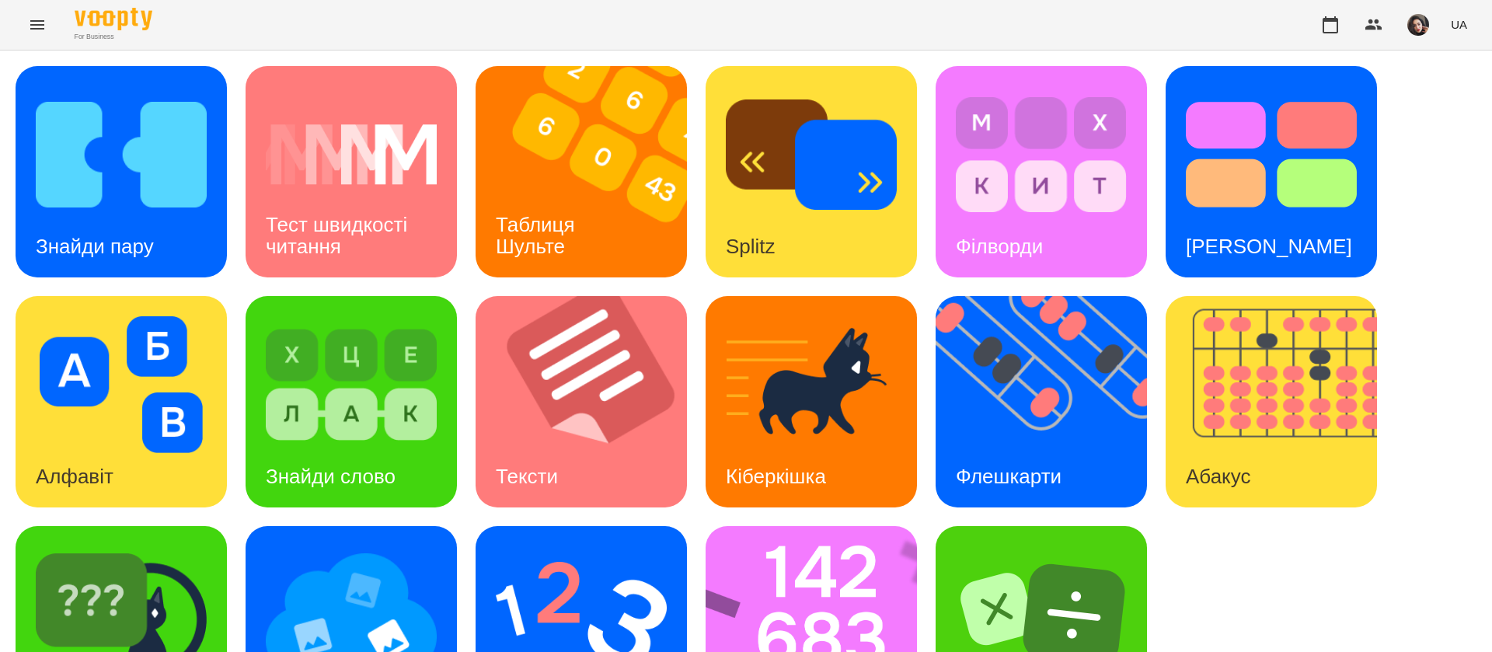
scroll to position [101, 0]
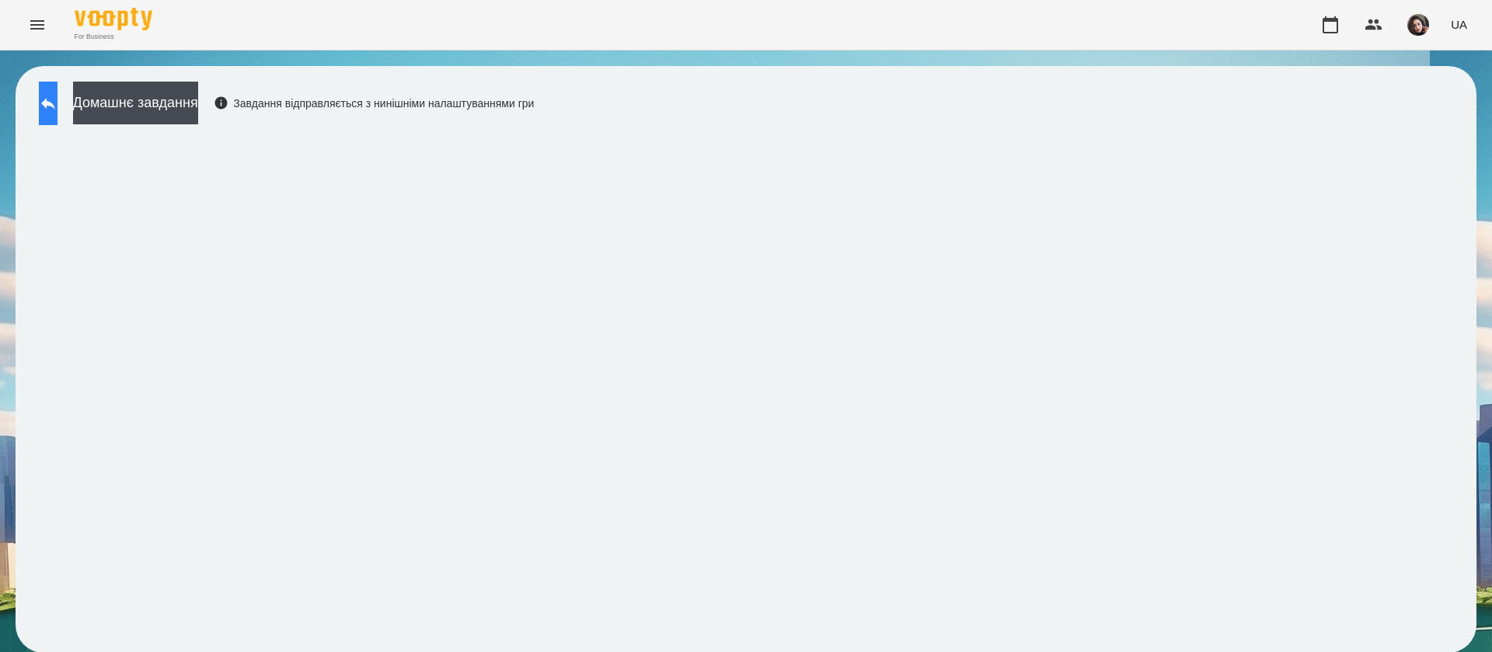
click at [52, 113] on button at bounding box center [48, 104] width 19 height 44
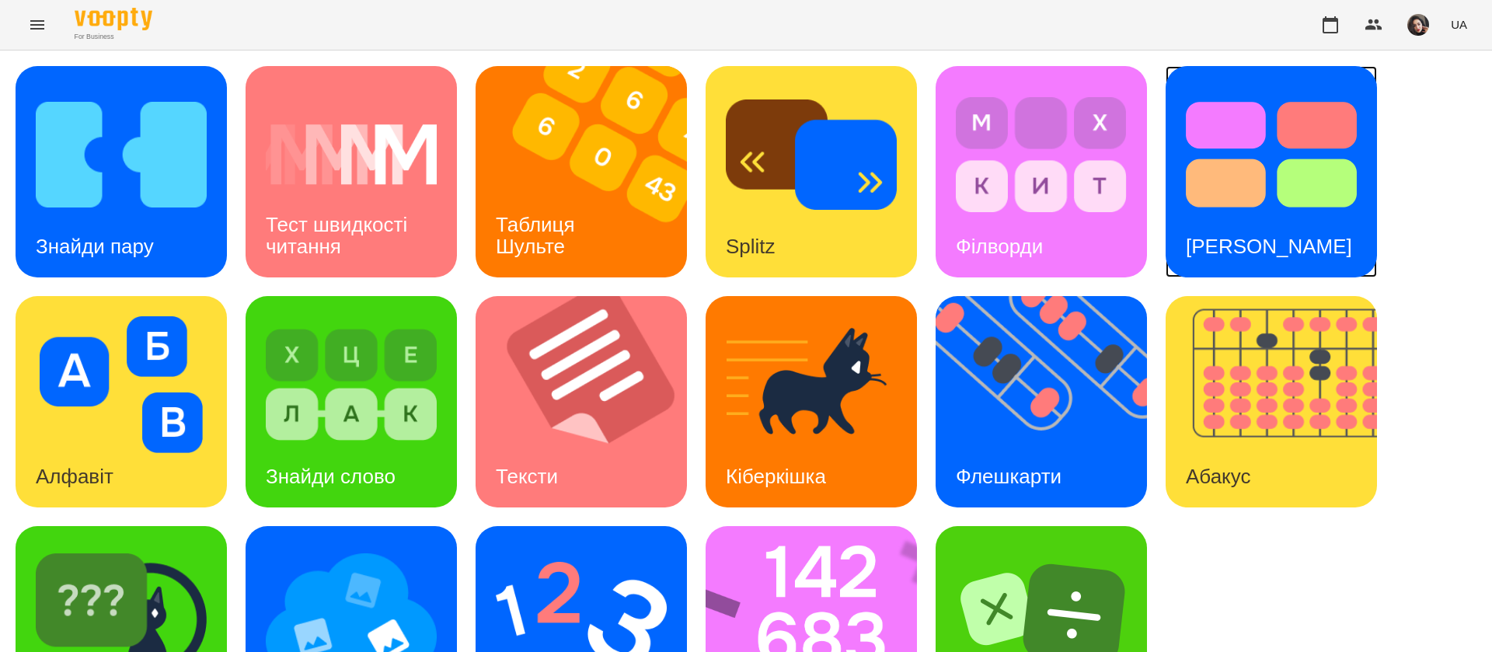
click at [1280, 239] on h3 "[PERSON_NAME]" at bounding box center [1269, 246] width 166 height 23
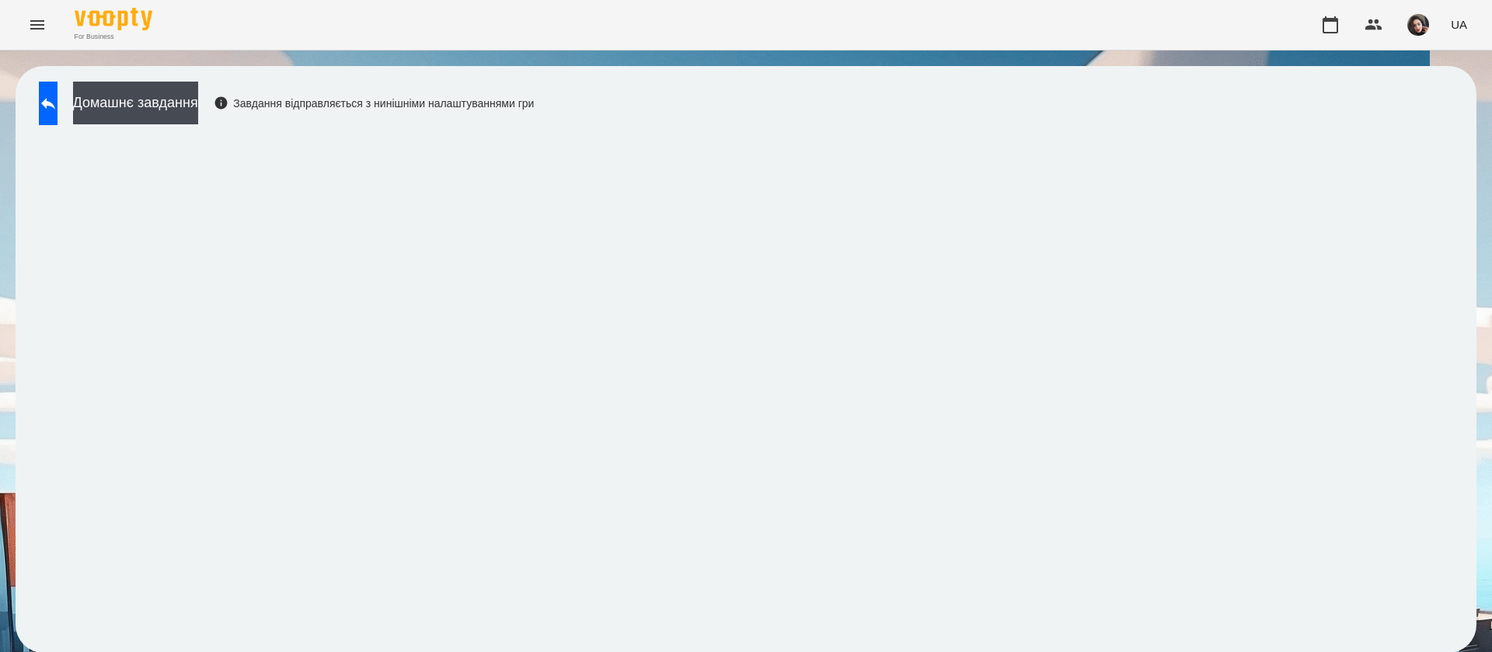
scroll to position [1, 0]
click at [58, 99] on icon at bounding box center [48, 103] width 19 height 19
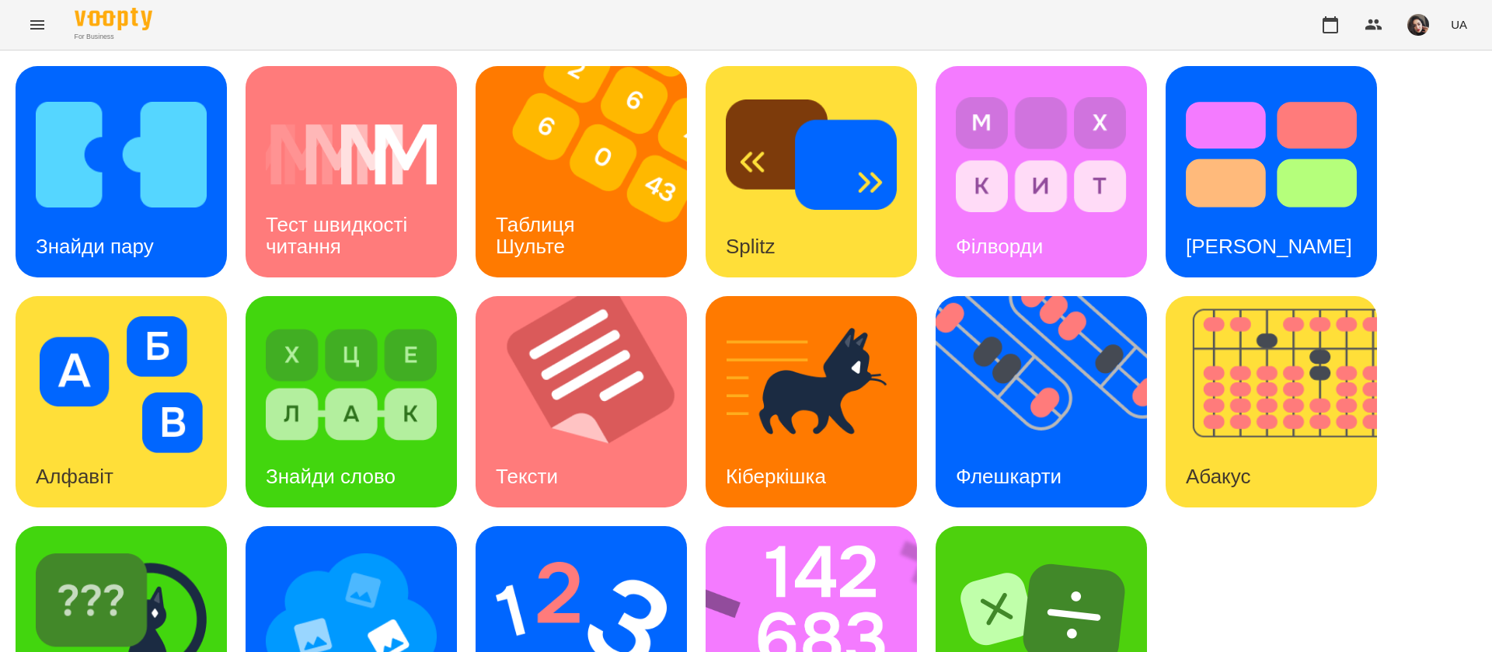
scroll to position [101, 0]
click at [171, 548] on img at bounding box center [121, 614] width 171 height 137
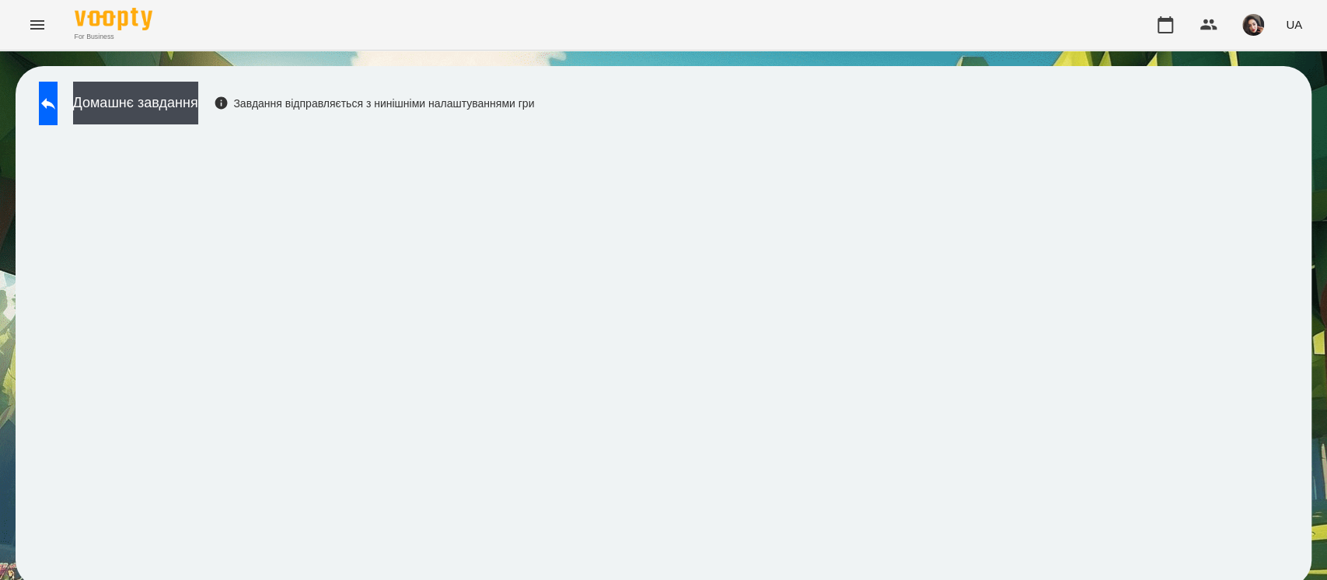
click at [58, 103] on icon at bounding box center [48, 103] width 19 height 19
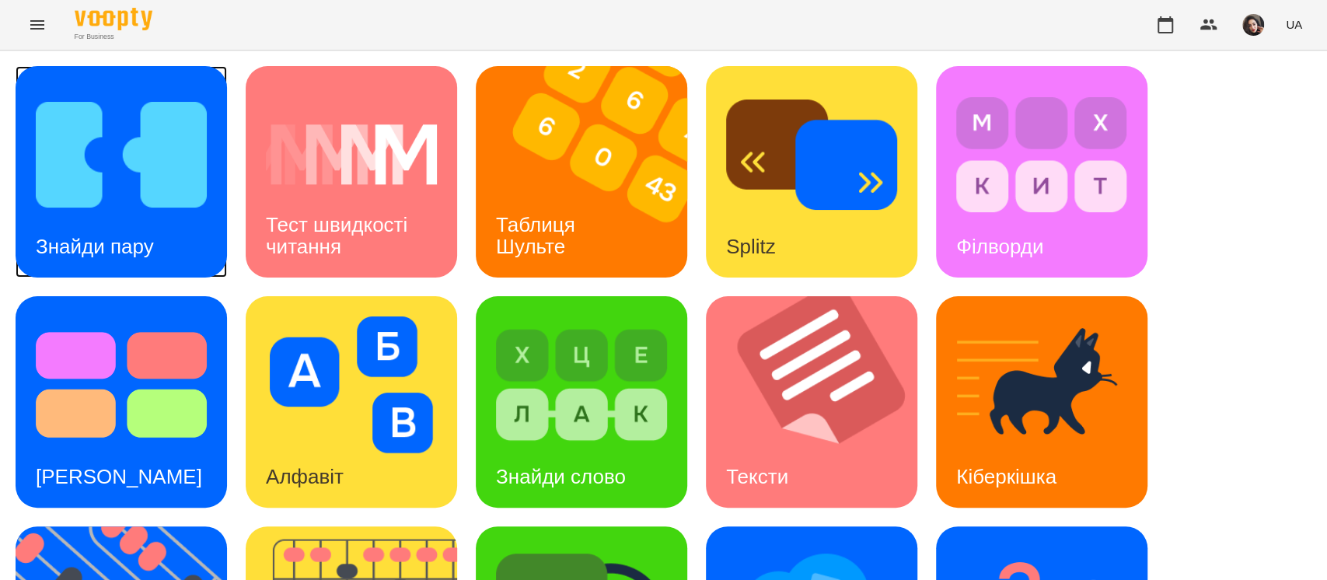
click at [184, 175] on img at bounding box center [121, 154] width 171 height 137
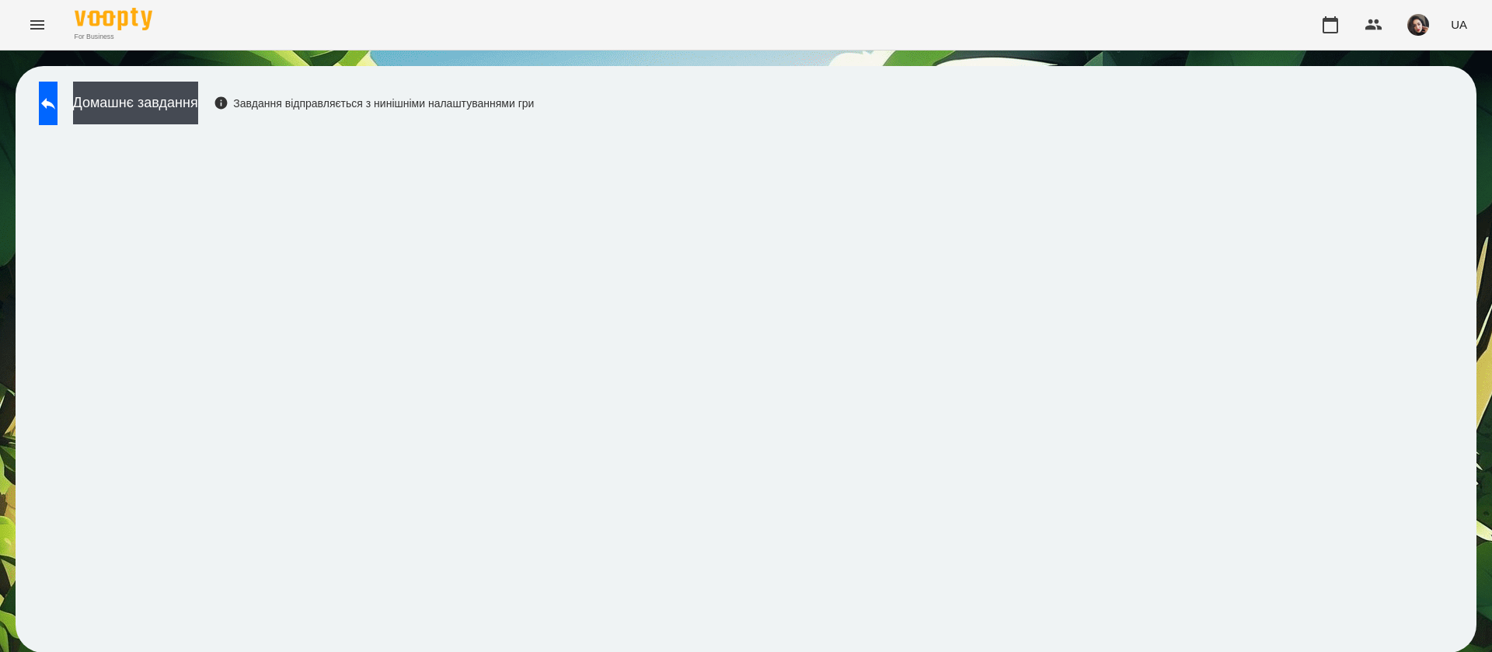
drag, startPoint x: 1169, startPoint y: 0, endPoint x: 872, endPoint y: 98, distance: 312.6
click at [867, 101] on div "Домашнє завдання Завдання відправляється з нинішніми налаштуваннями гри" at bounding box center [746, 359] width 1461 height 587
click at [58, 110] on icon at bounding box center [48, 103] width 19 height 19
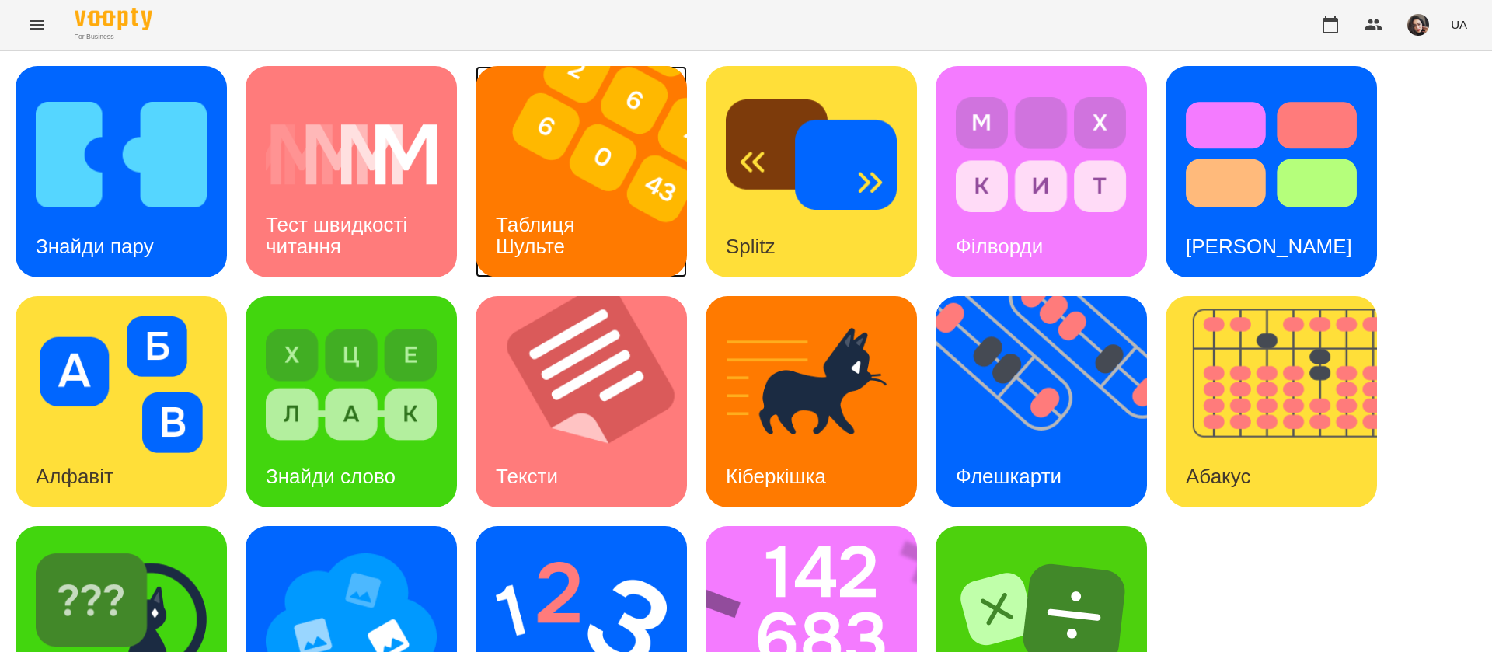
click at [575, 228] on h3 "Таблиця Шульте" at bounding box center [538, 235] width 85 height 44
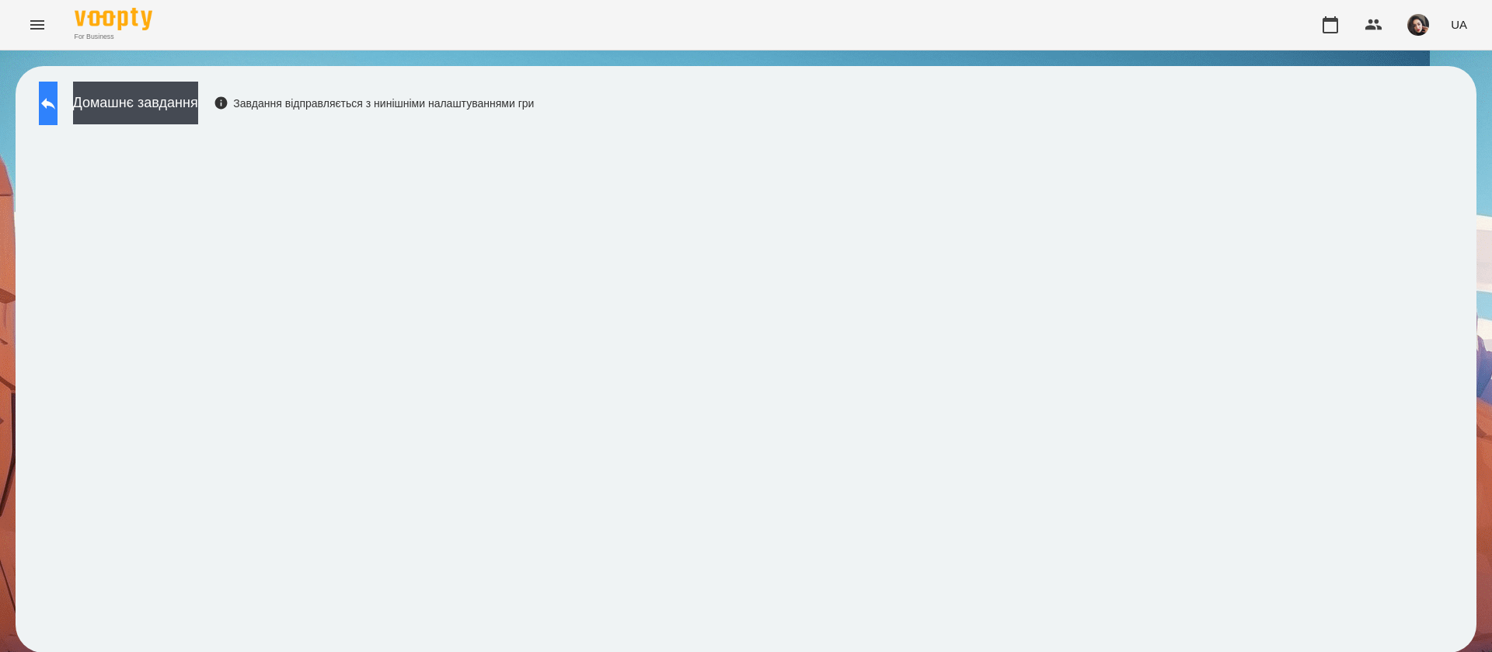
click at [58, 118] on button at bounding box center [48, 104] width 19 height 44
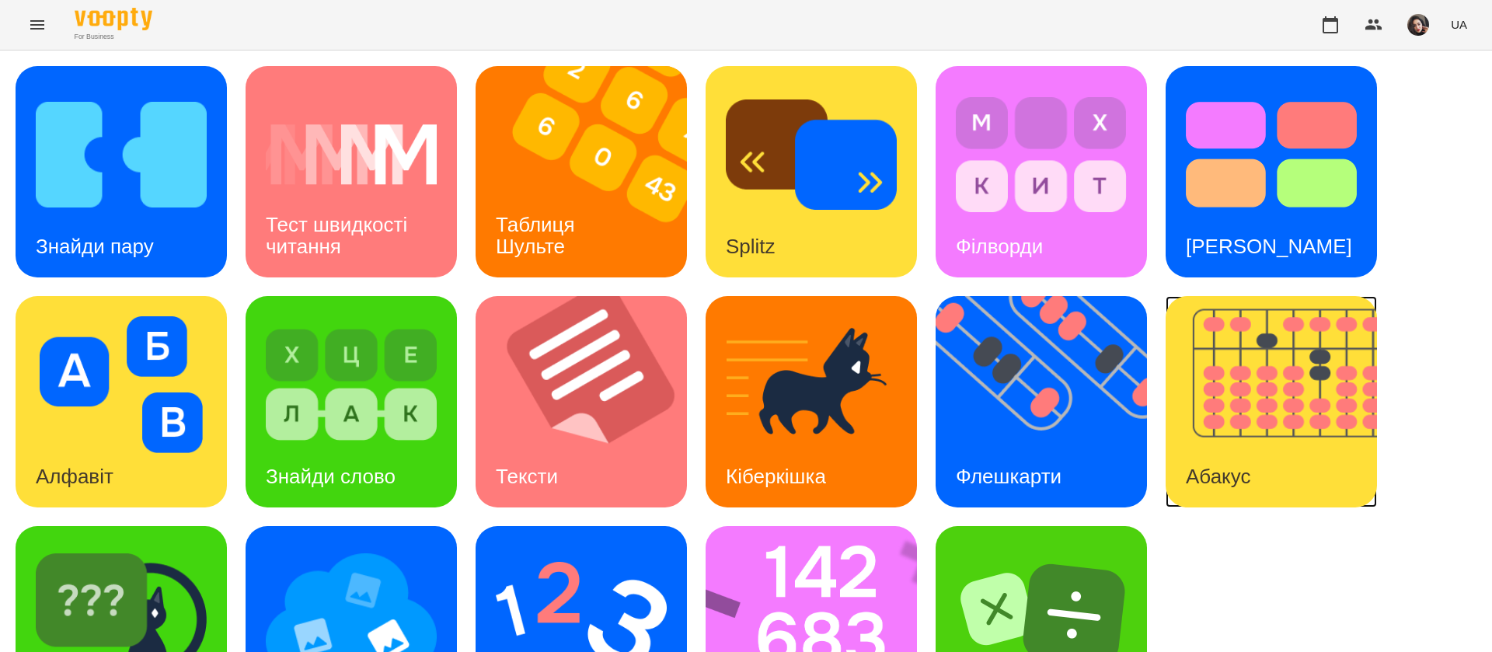
click at [1297, 470] on img at bounding box center [1281, 401] width 231 height 211
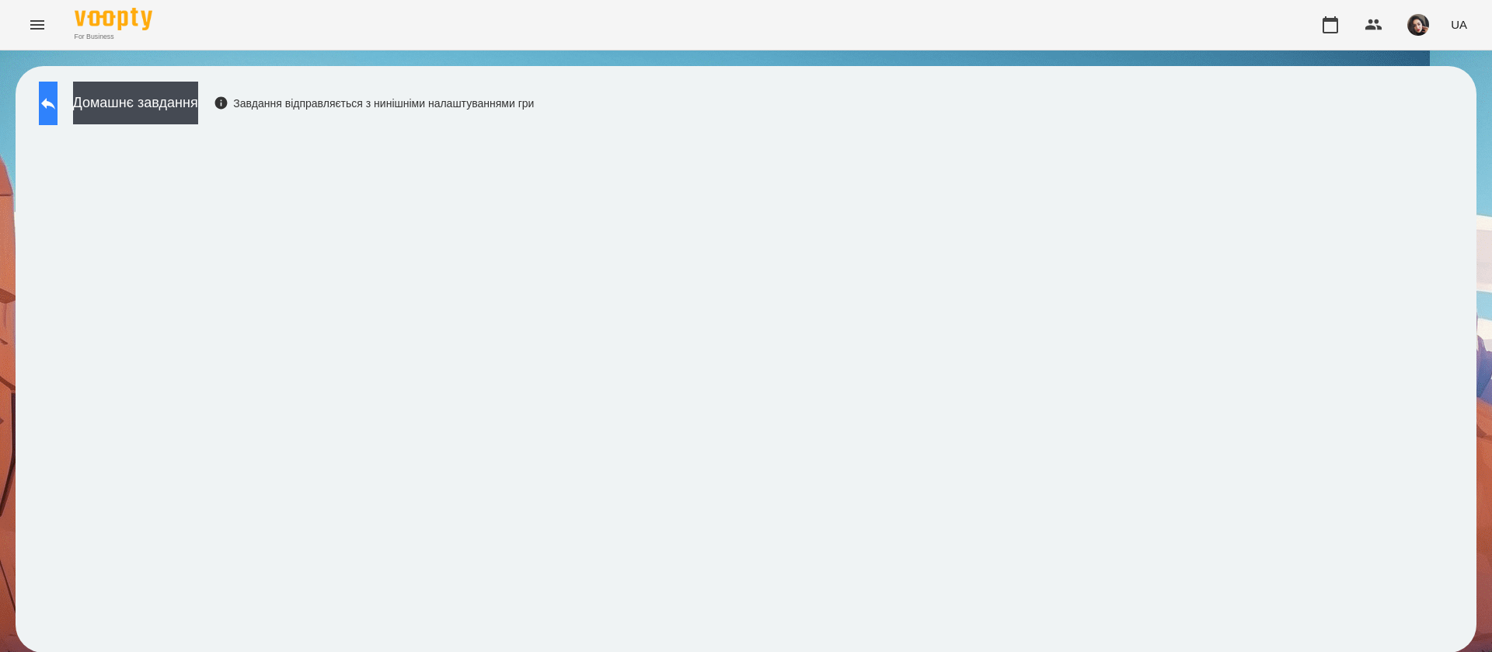
click at [58, 106] on icon at bounding box center [48, 103] width 19 height 19
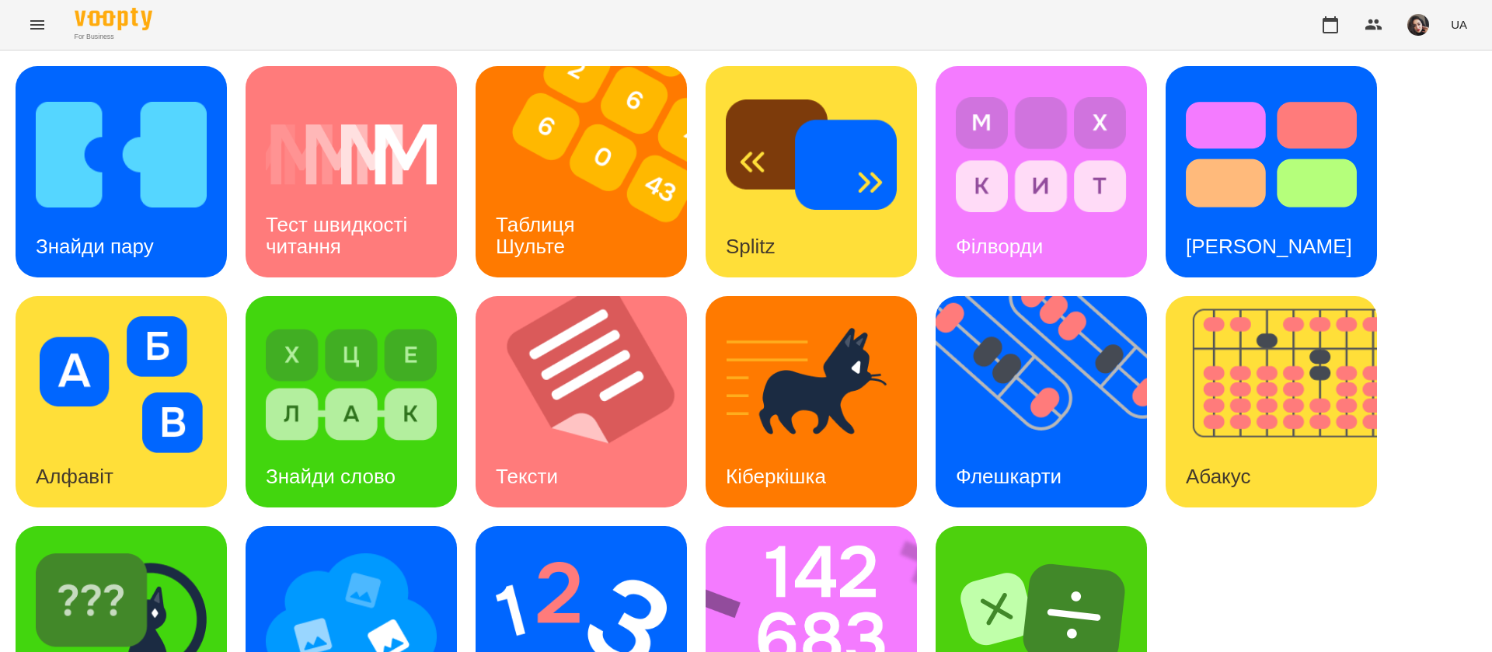
scroll to position [101, 0]
click at [1019, 305] on img at bounding box center [1051, 401] width 231 height 211
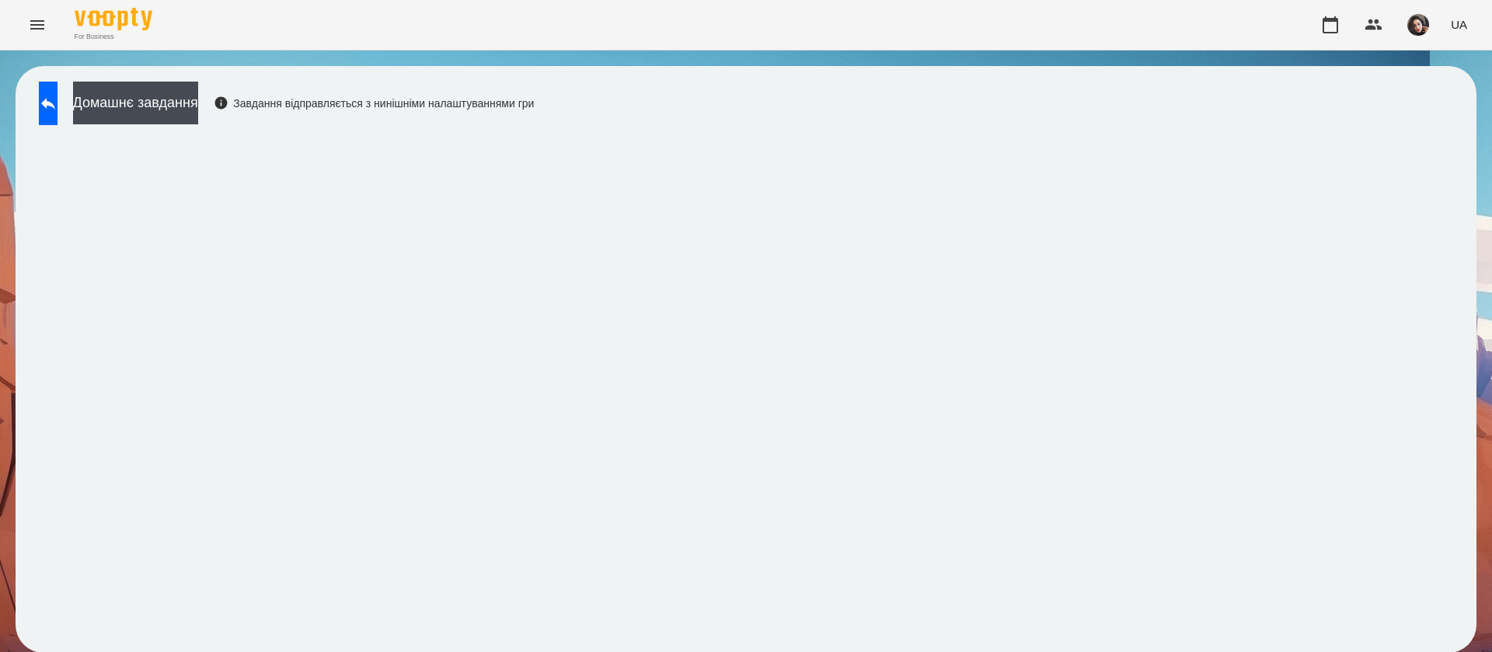
scroll to position [1, 0]
click at [58, 99] on icon at bounding box center [48, 103] width 19 height 19
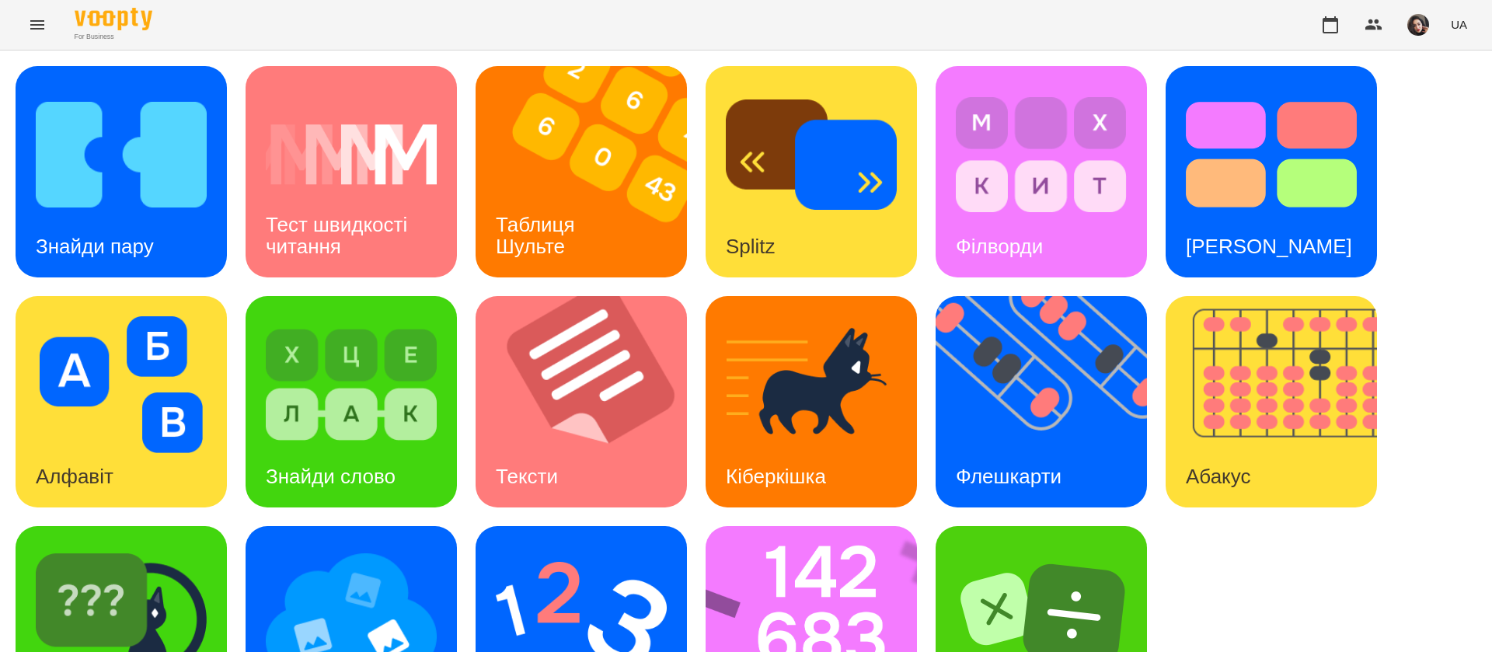
scroll to position [101, 0]
click at [795, 526] on img at bounding box center [822, 631] width 232 height 211
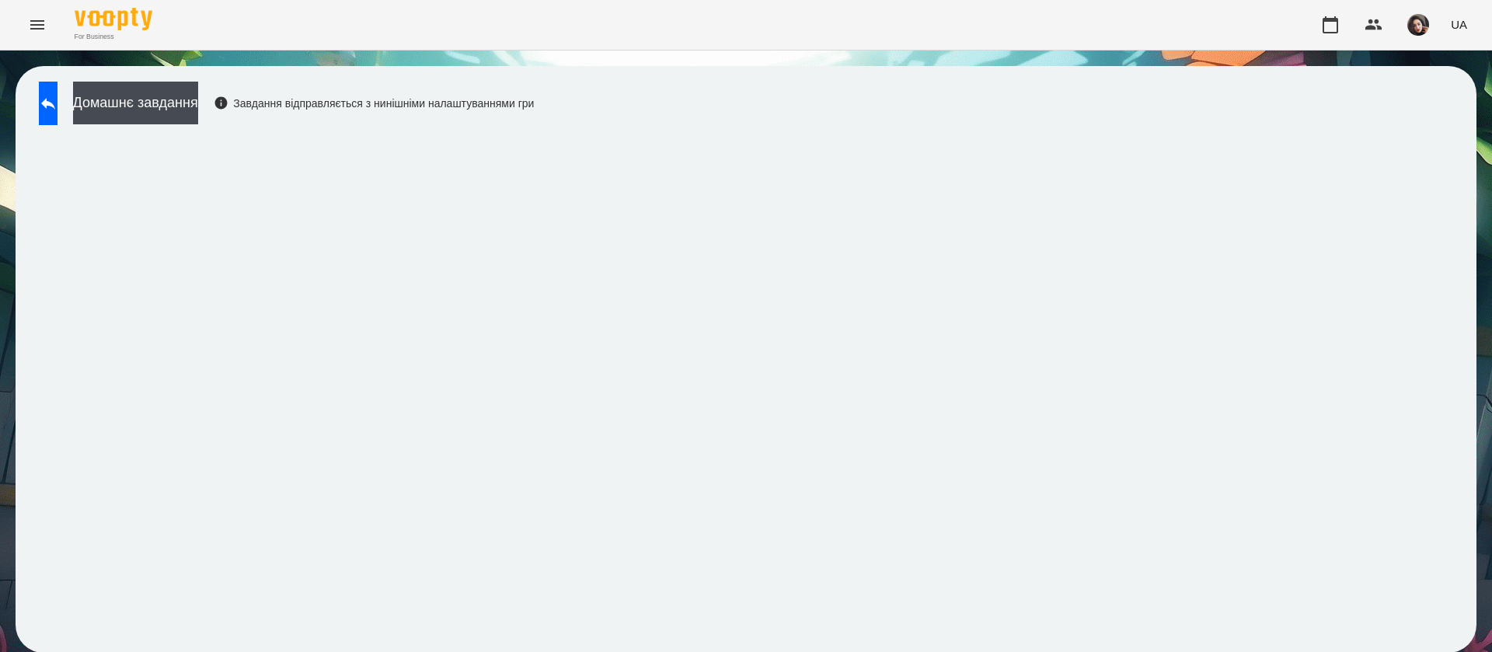
scroll to position [1, 0]
click at [58, 106] on button at bounding box center [48, 104] width 19 height 44
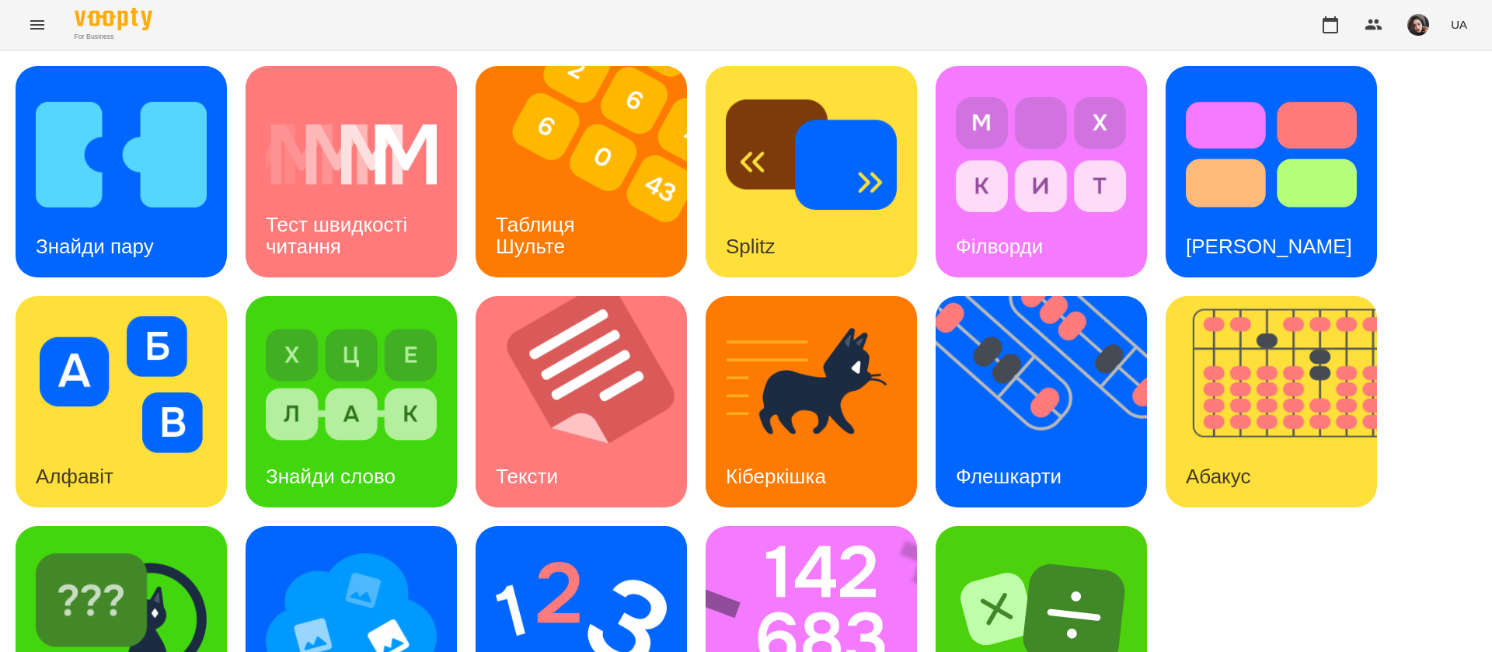
scroll to position [101, 0]
click at [377, 546] on img at bounding box center [351, 614] width 171 height 137
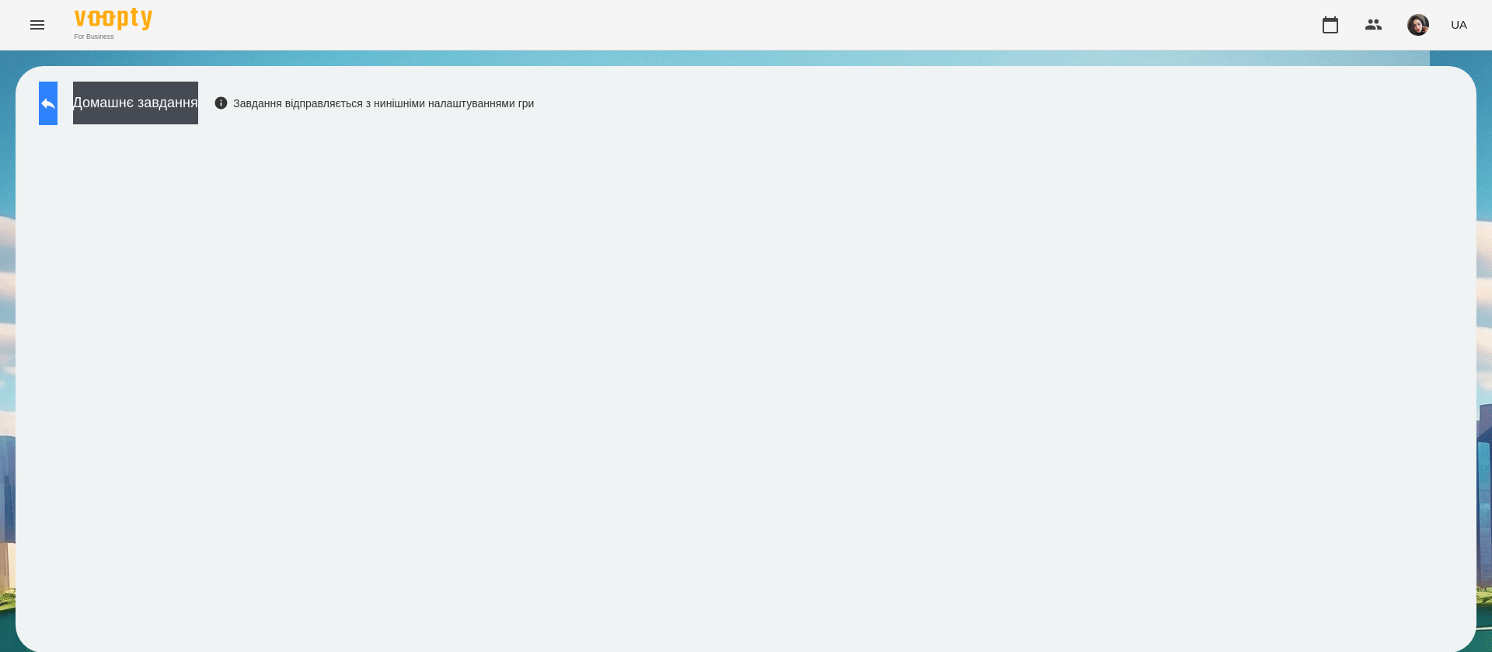
click at [51, 104] on button at bounding box center [48, 104] width 19 height 44
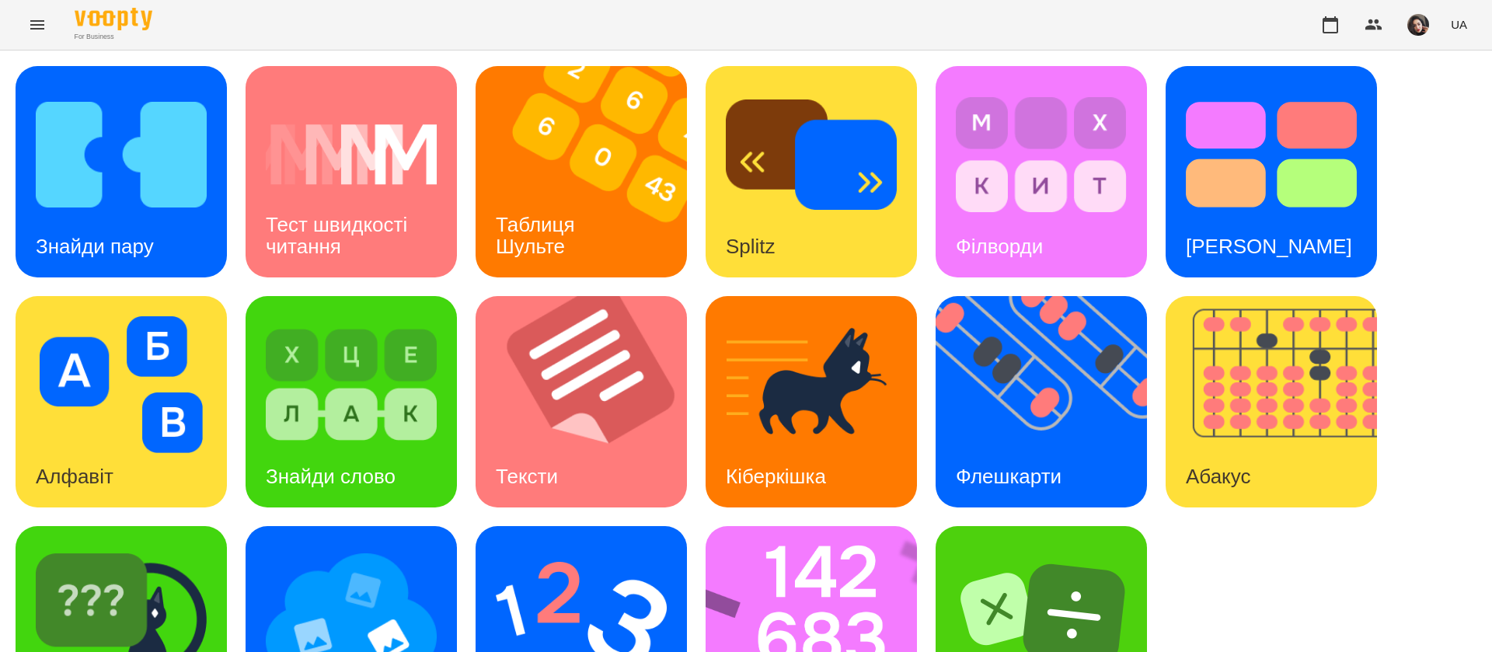
scroll to position [101, 0]
click at [169, 560] on img at bounding box center [121, 614] width 171 height 137
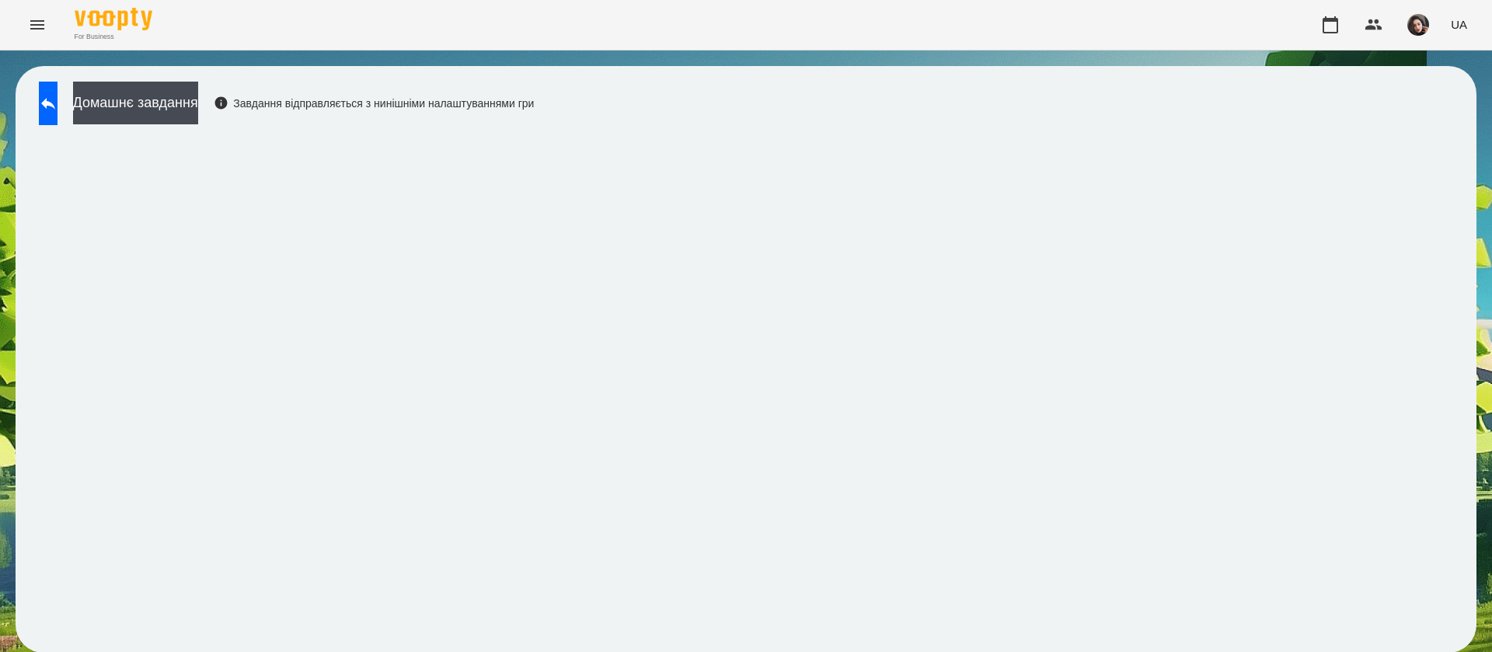
scroll to position [1, 0]
click at [197, 96] on button "Домашнє завдання" at bounding box center [135, 103] width 125 height 43
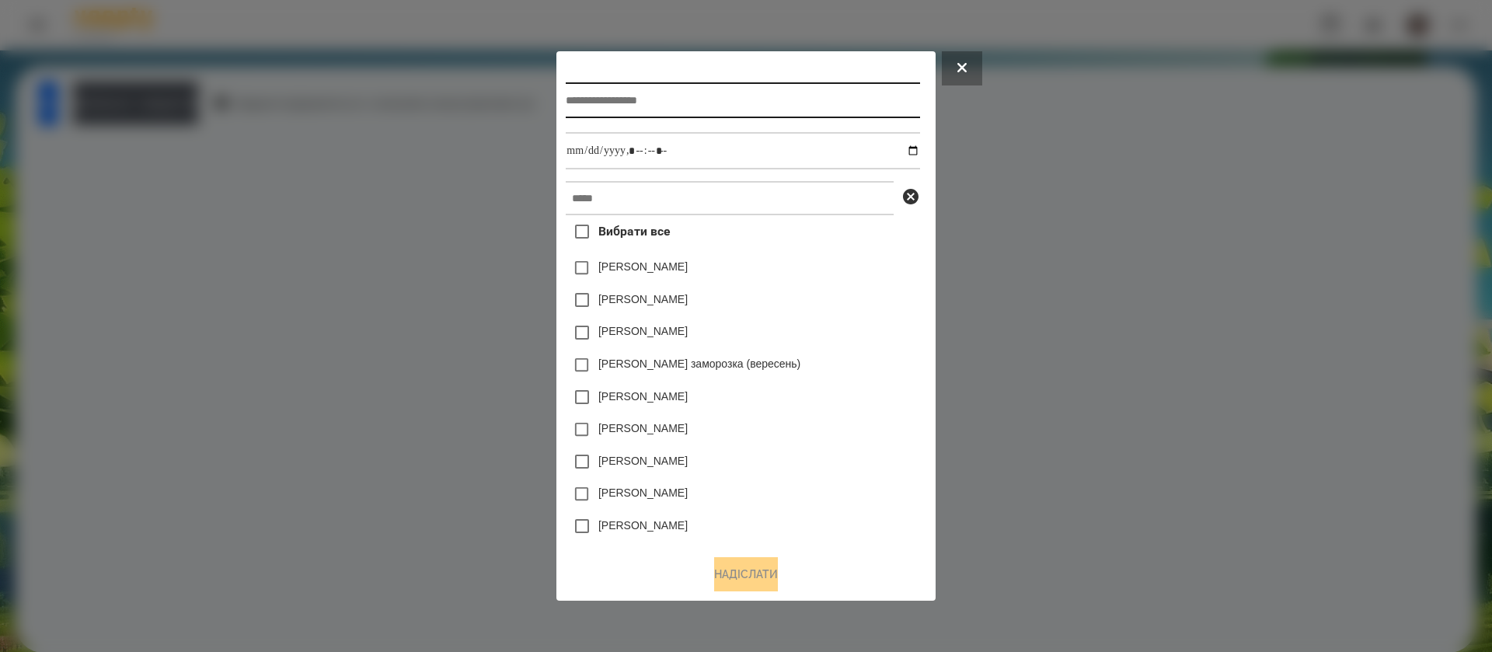
click at [628, 99] on input "text" at bounding box center [743, 100] width 354 height 36
type input "*****"
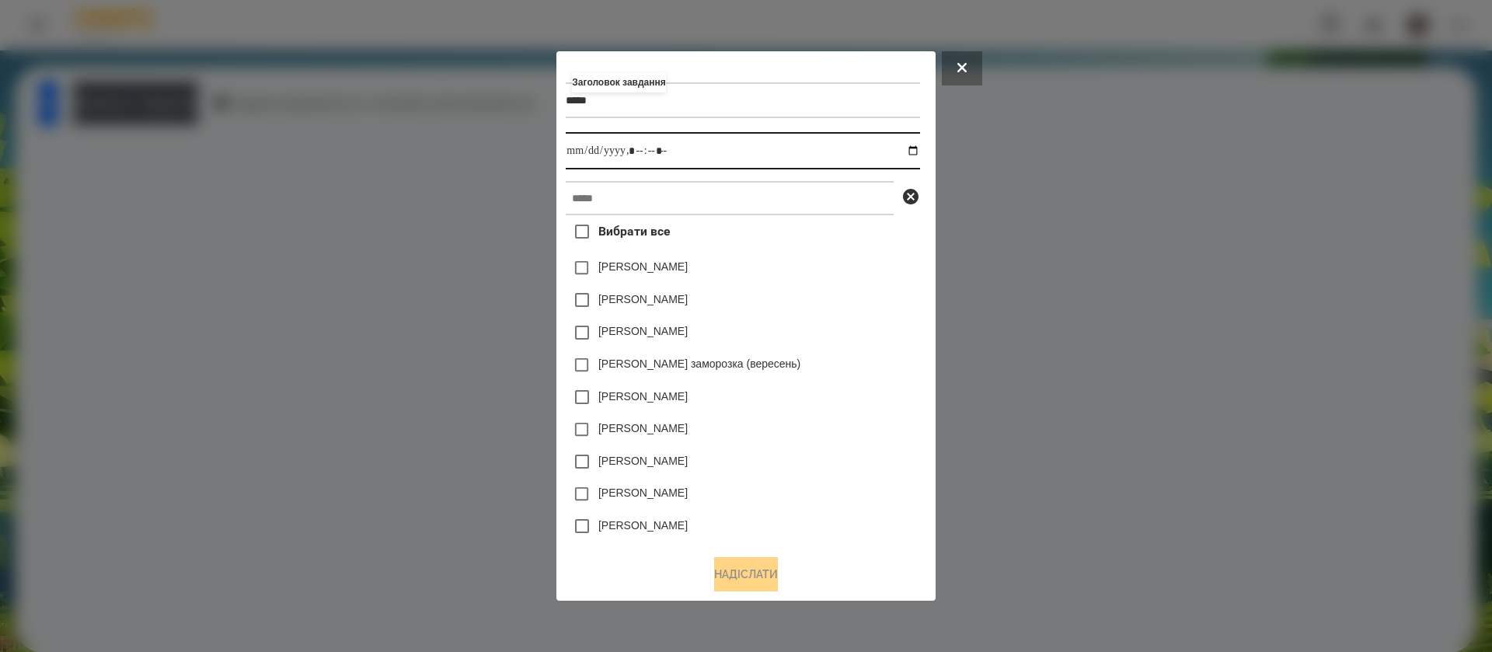
click at [919, 151] on input "datetime-local" at bounding box center [743, 150] width 354 height 37
type input "**********"
click at [829, 204] on input "text" at bounding box center [730, 198] width 328 height 34
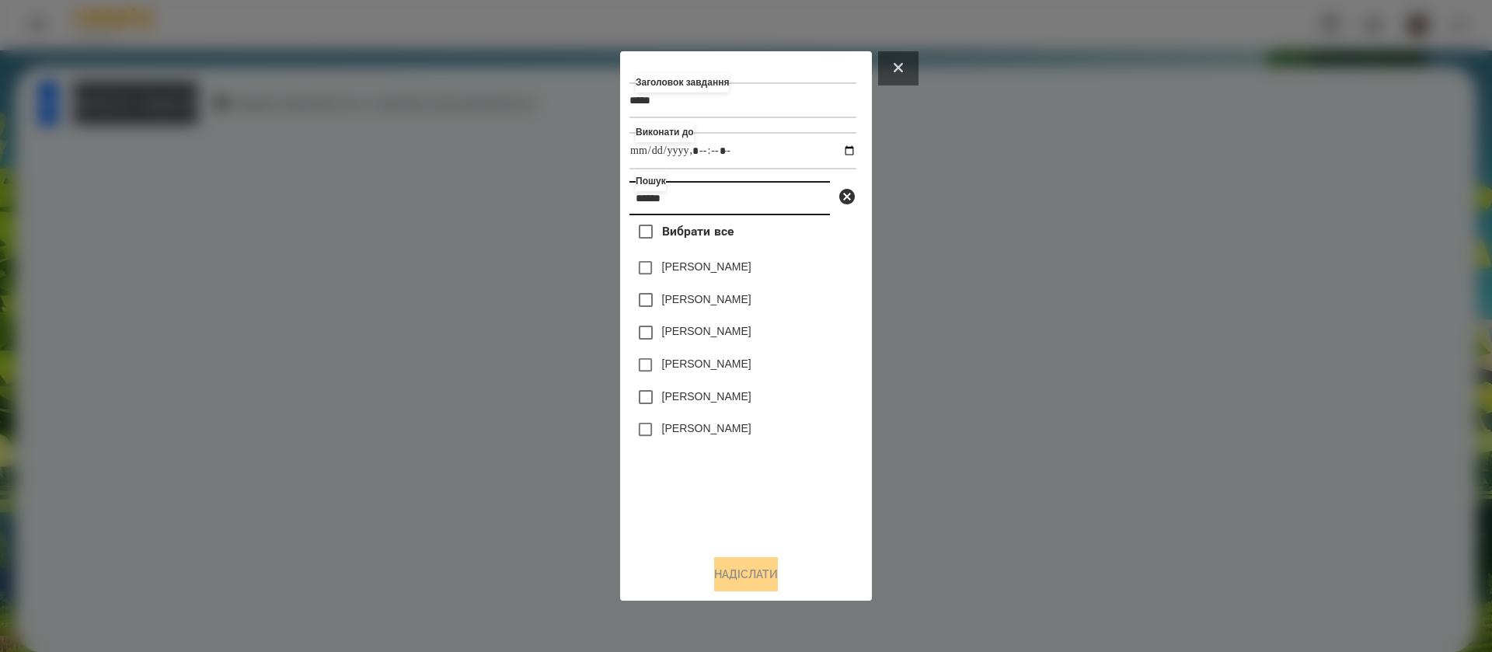
type input "*****"
click at [900, 65] on icon at bounding box center [898, 67] width 9 height 9
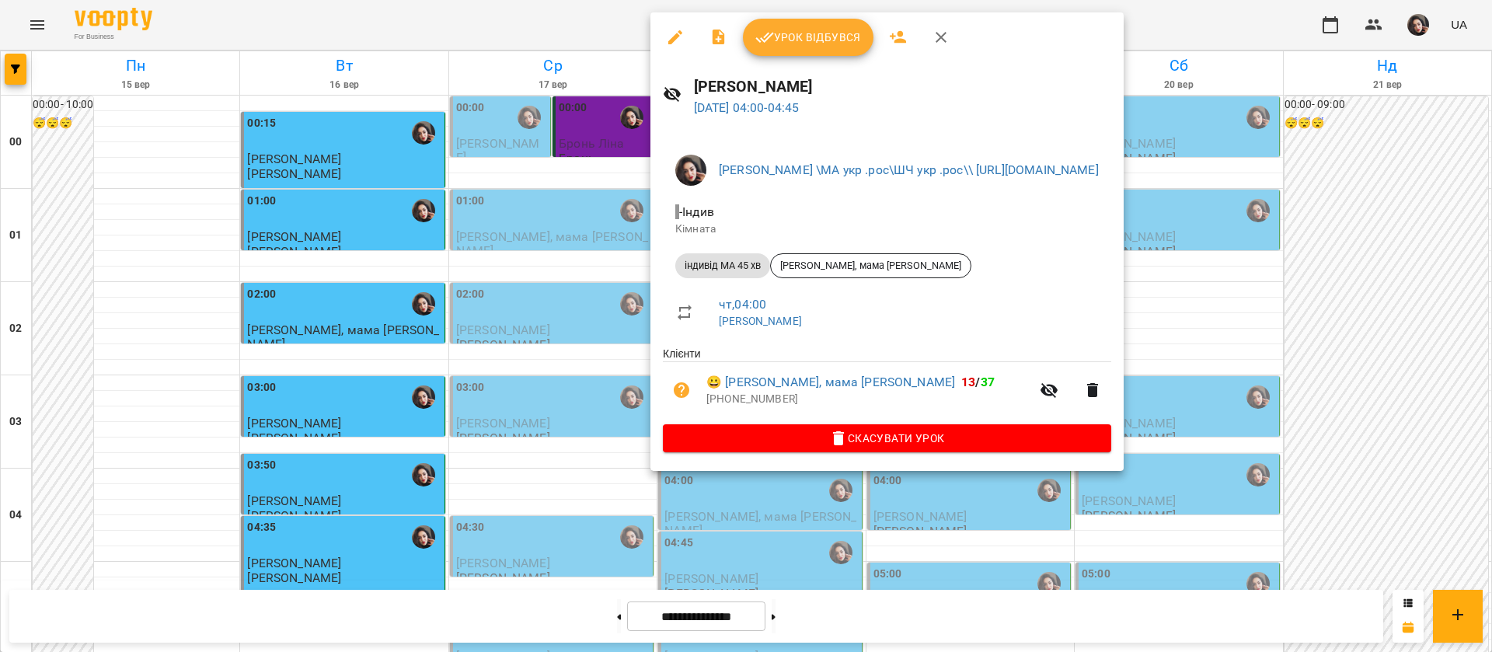
scroll to position [233, 0]
click at [814, 46] on span "Урок відбувся" at bounding box center [808, 37] width 106 height 19
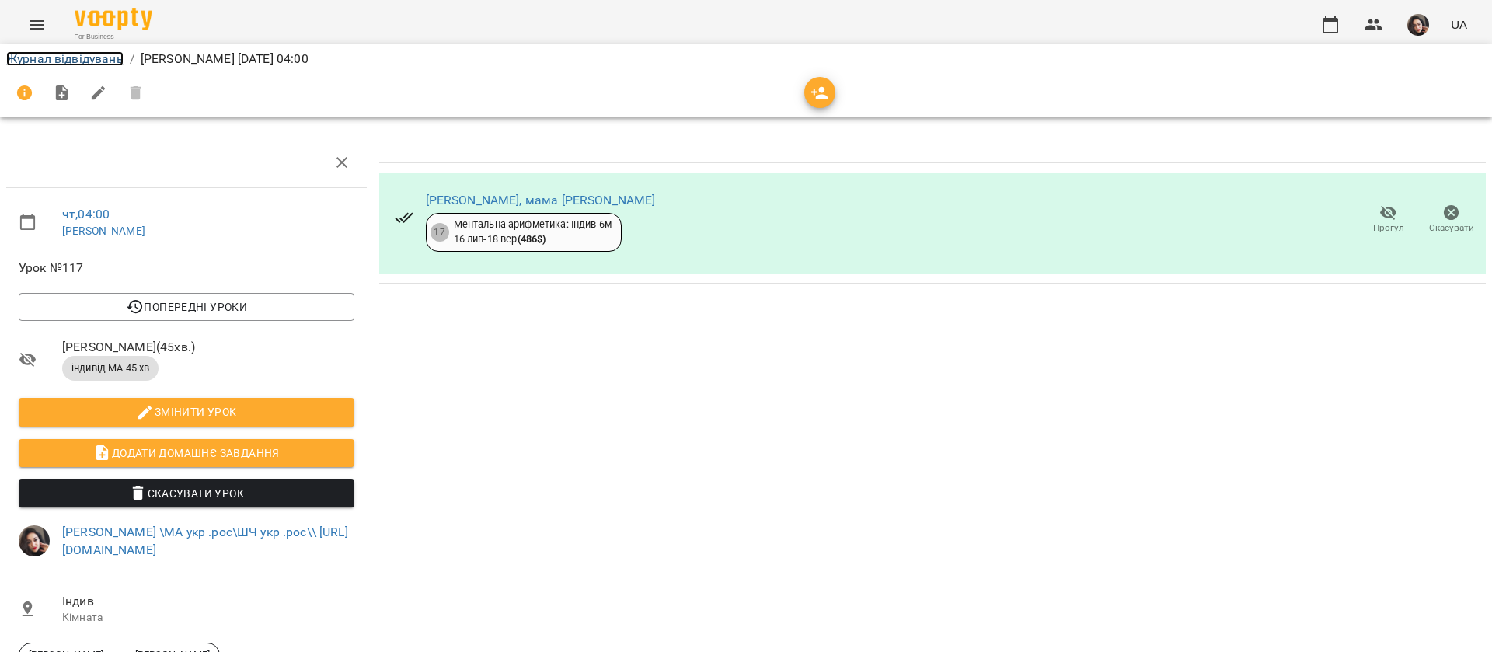
click at [44, 58] on link "Журнал відвідувань" at bounding box center [64, 58] width 117 height 15
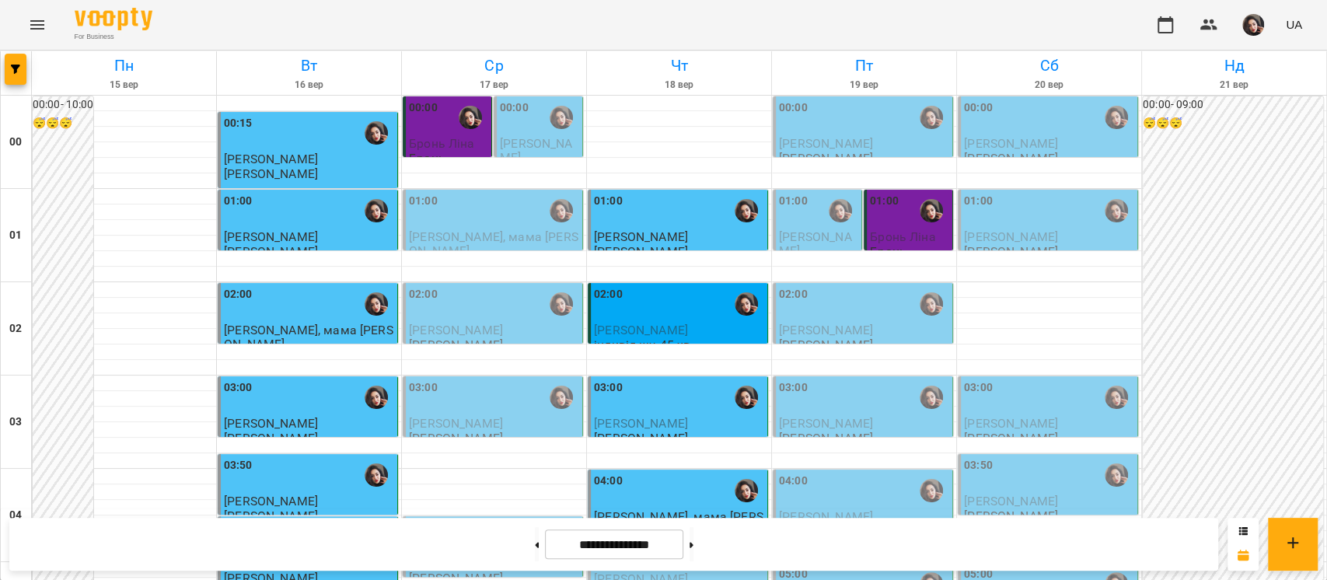
scroll to position [311, 0]
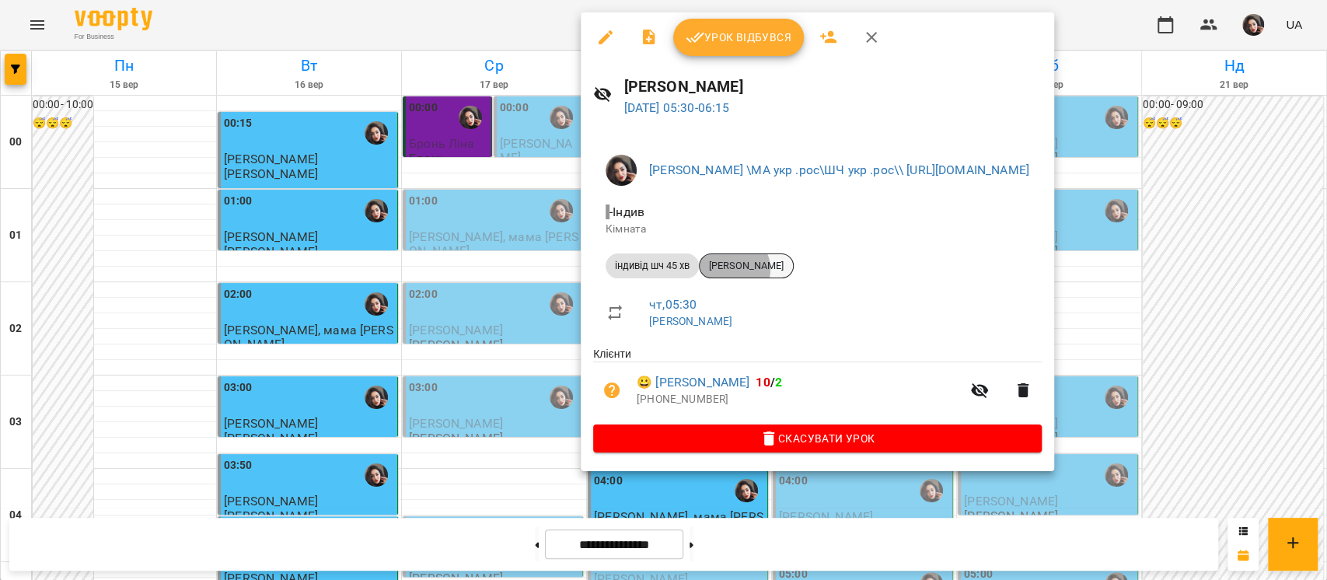
click at [734, 269] on span "[PERSON_NAME]" at bounding box center [745, 266] width 93 height 14
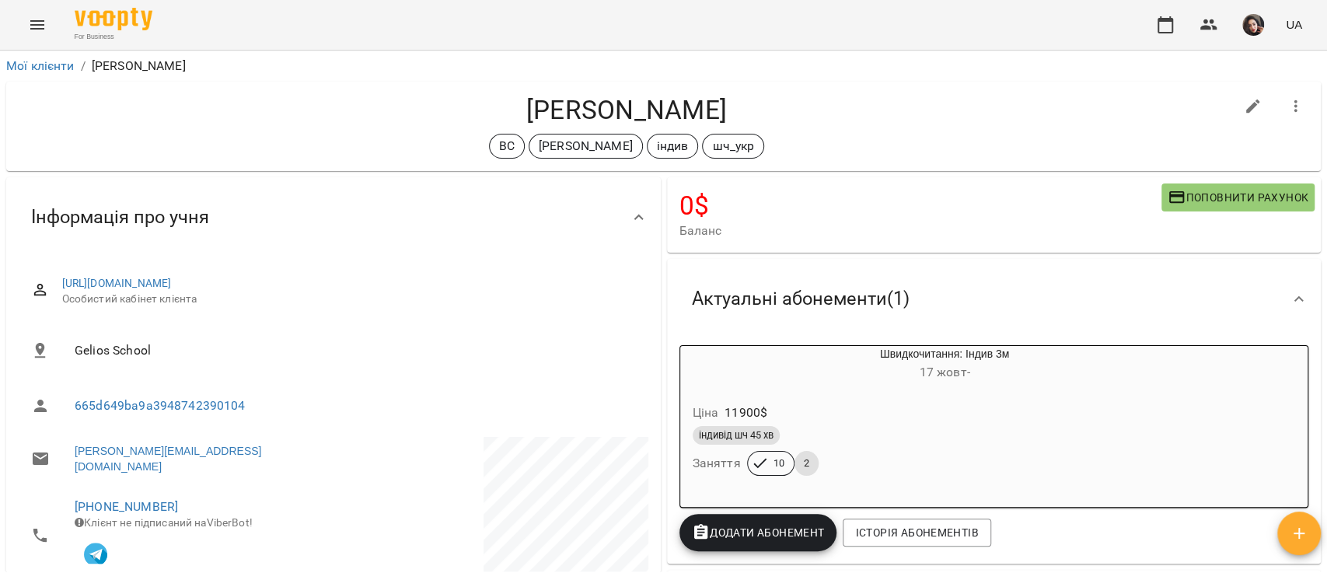
click at [37, 26] on icon "Menu" at bounding box center [37, 25] width 19 height 19
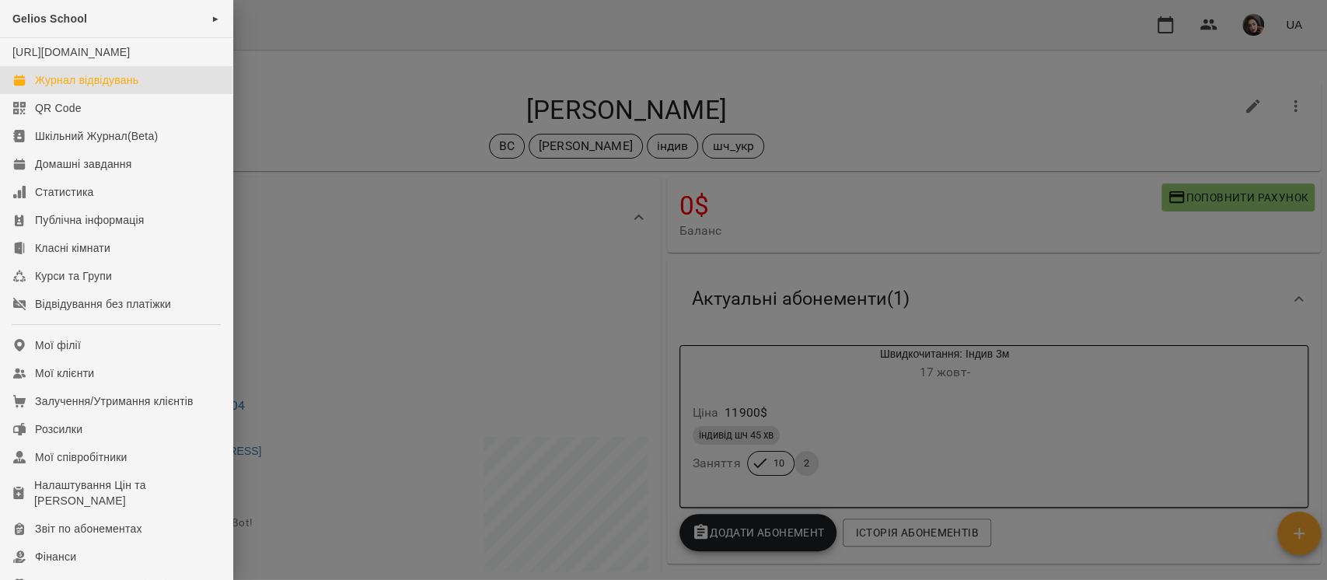
click at [58, 88] on div "Журнал відвідувань" at bounding box center [86, 80] width 103 height 16
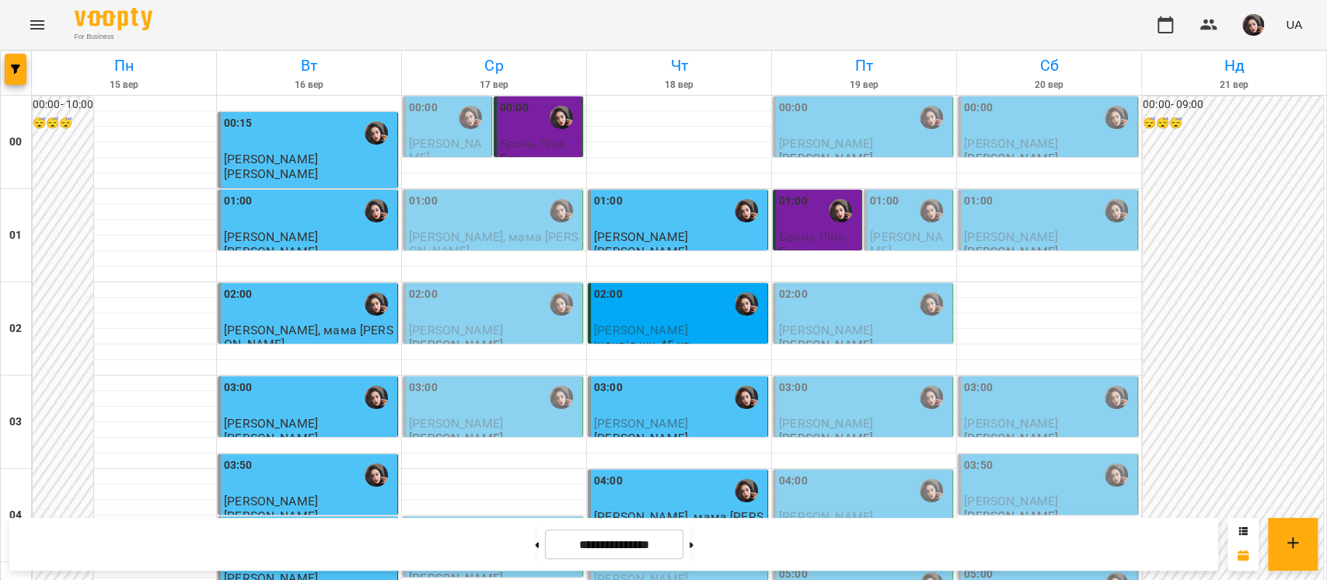
scroll to position [207, 0]
click at [619, 535] on div "04:45" at bounding box center [679, 553] width 170 height 36
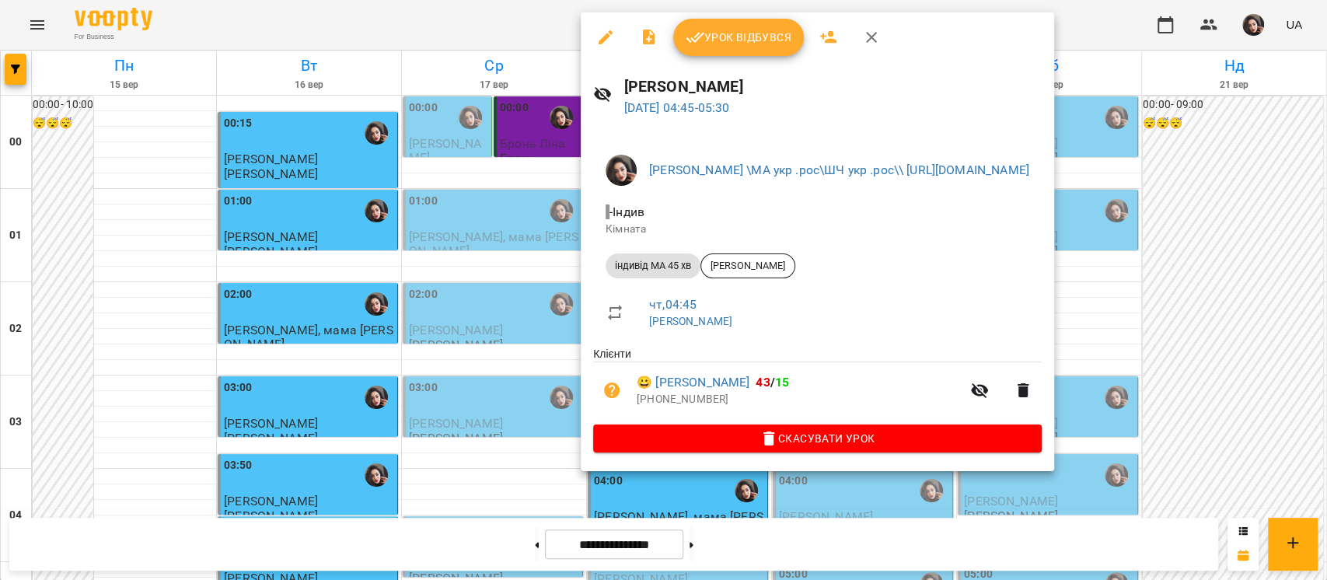
click at [733, 16] on div "Урок відбувся" at bounding box center [817, 37] width 473 height 50
click at [733, 30] on span "Урок відбувся" at bounding box center [738, 37] width 106 height 19
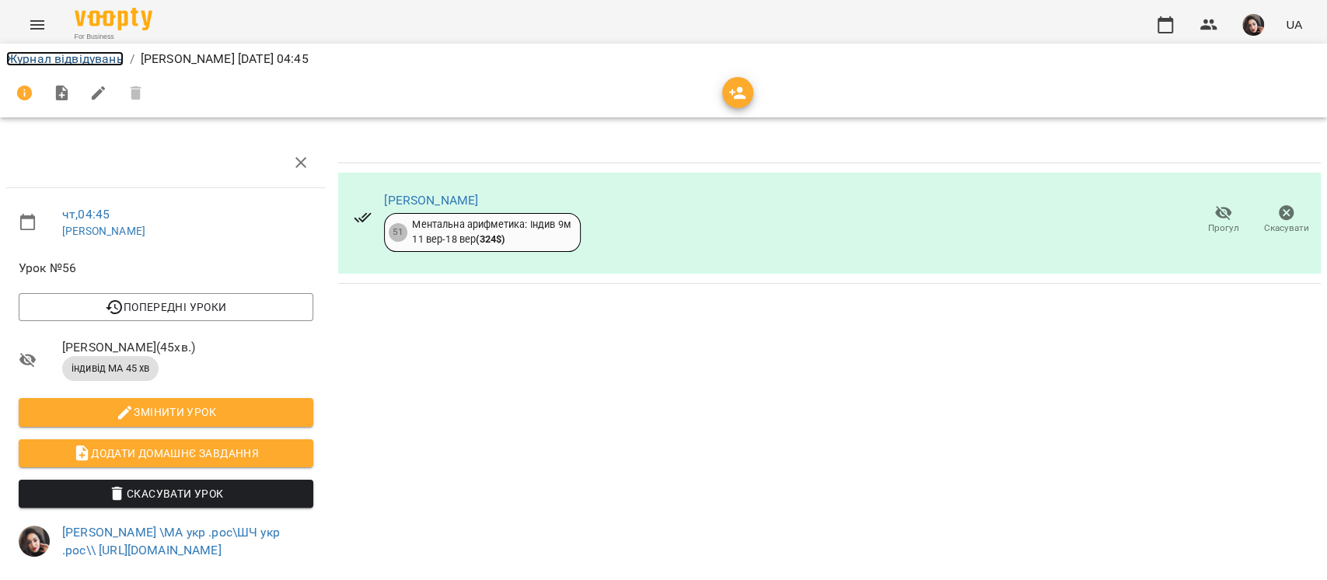
click at [24, 64] on link "Журнал відвідувань" at bounding box center [64, 58] width 117 height 15
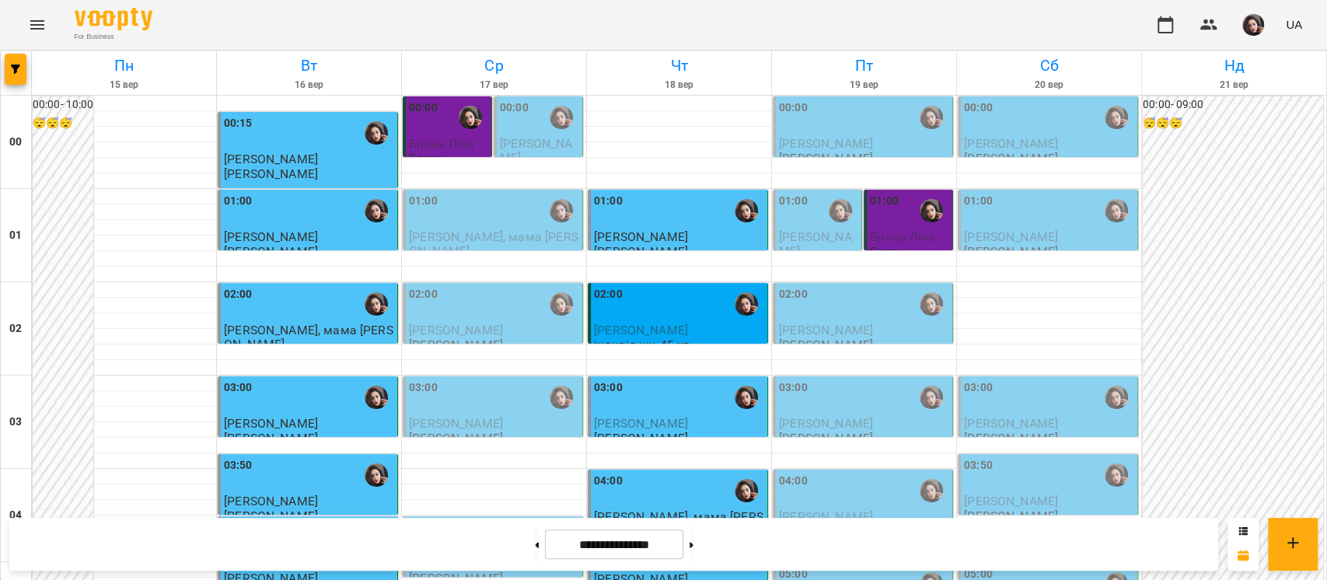
scroll to position [207, 0]
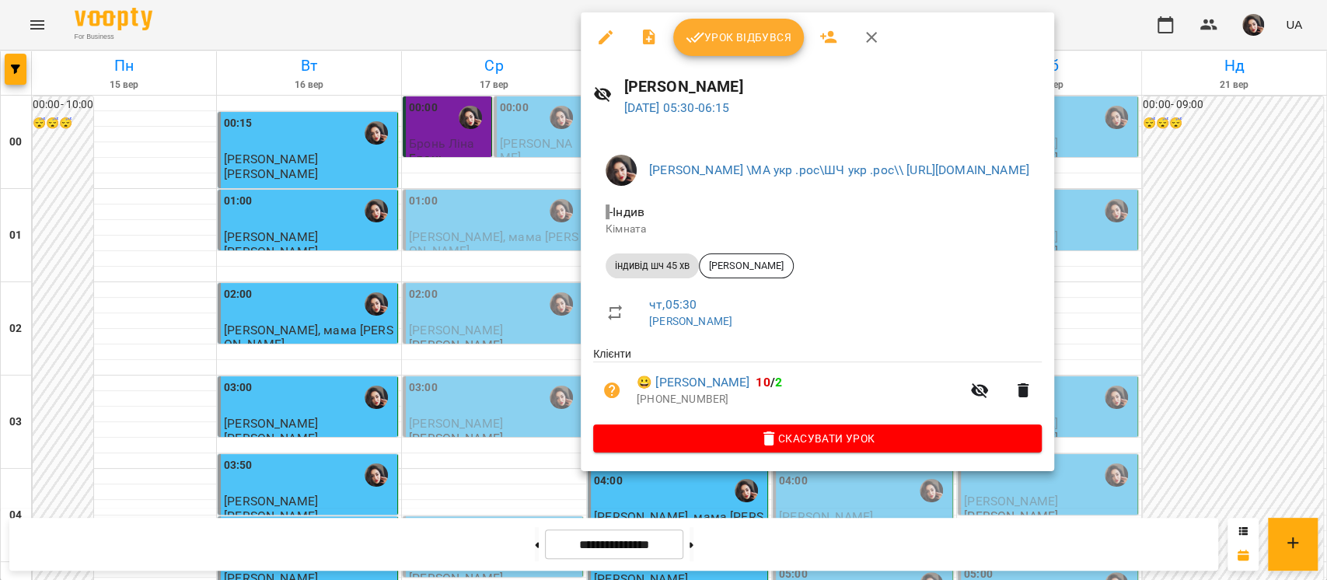
click at [712, 43] on span "Урок відбувся" at bounding box center [738, 37] width 106 height 19
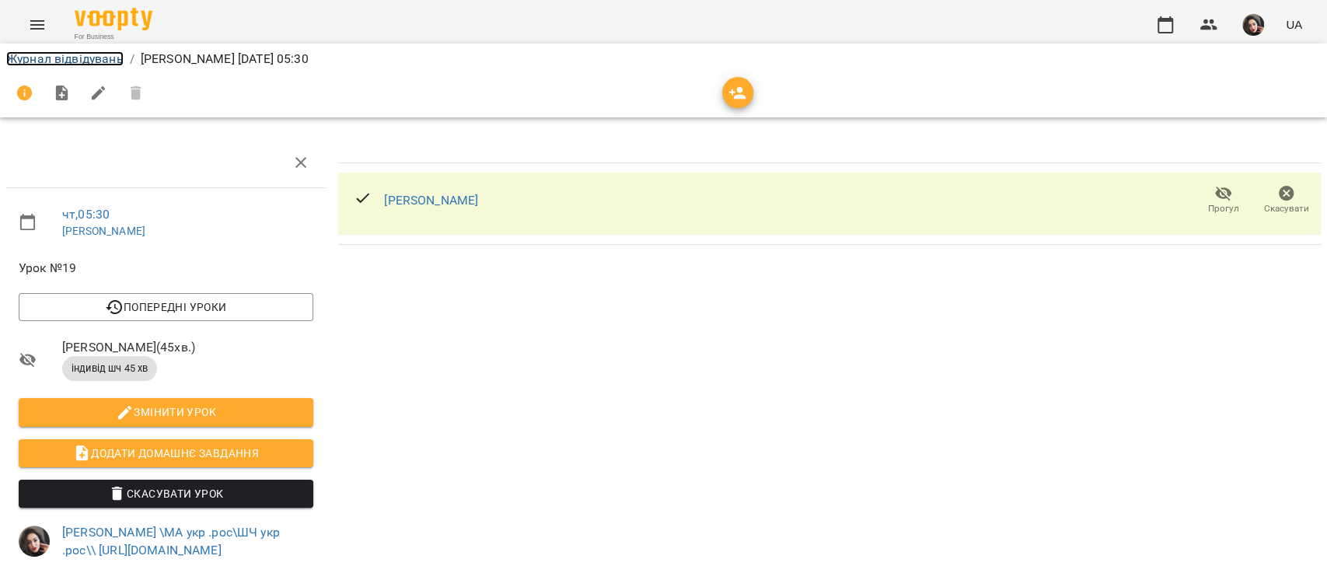
click at [75, 53] on link "Журнал відвідувань" at bounding box center [64, 58] width 117 height 15
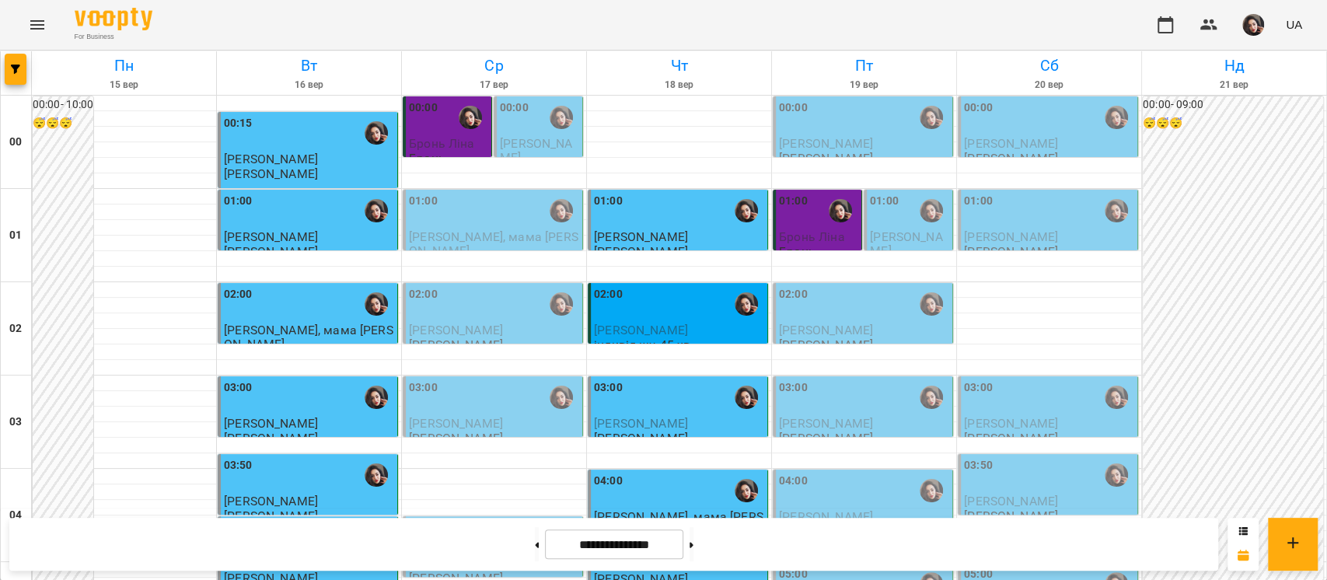
click at [877, 230] on span "Сачко Тадейко" at bounding box center [906, 243] width 72 height 28
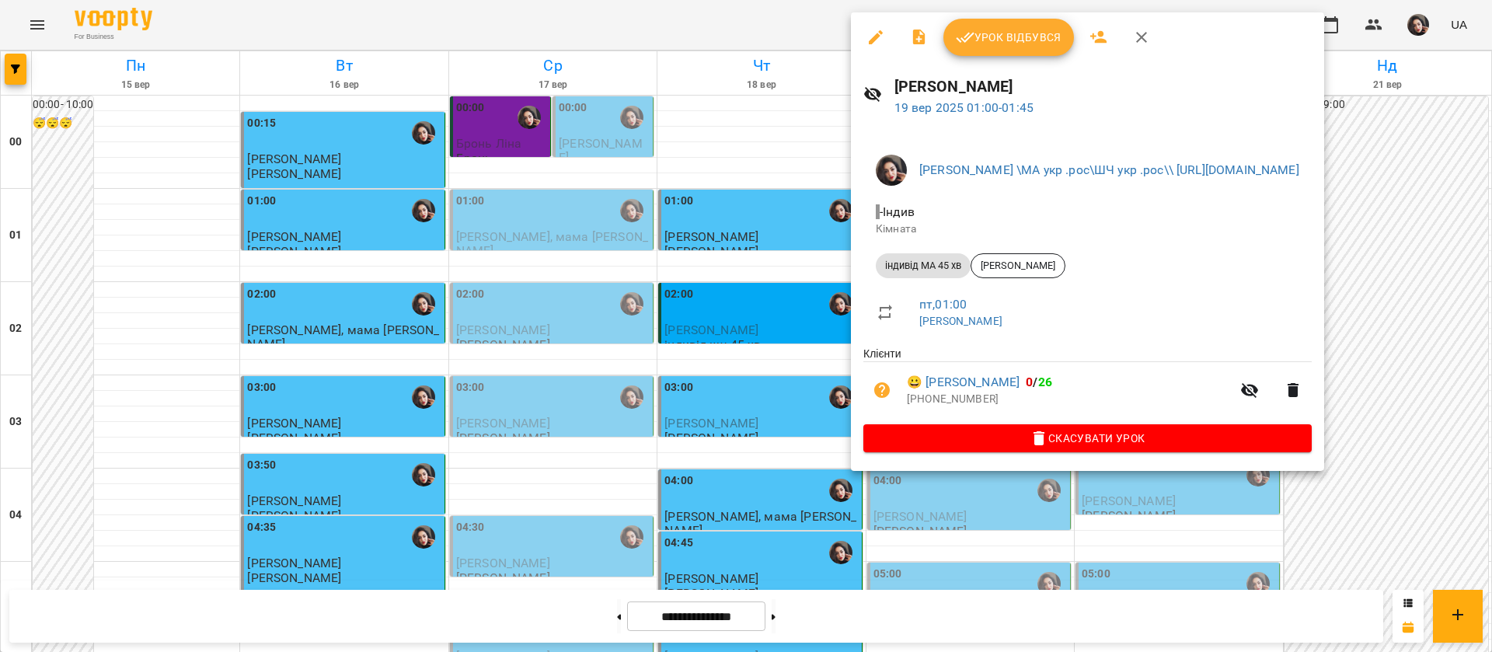
click at [656, 16] on div at bounding box center [746, 326] width 1492 height 652
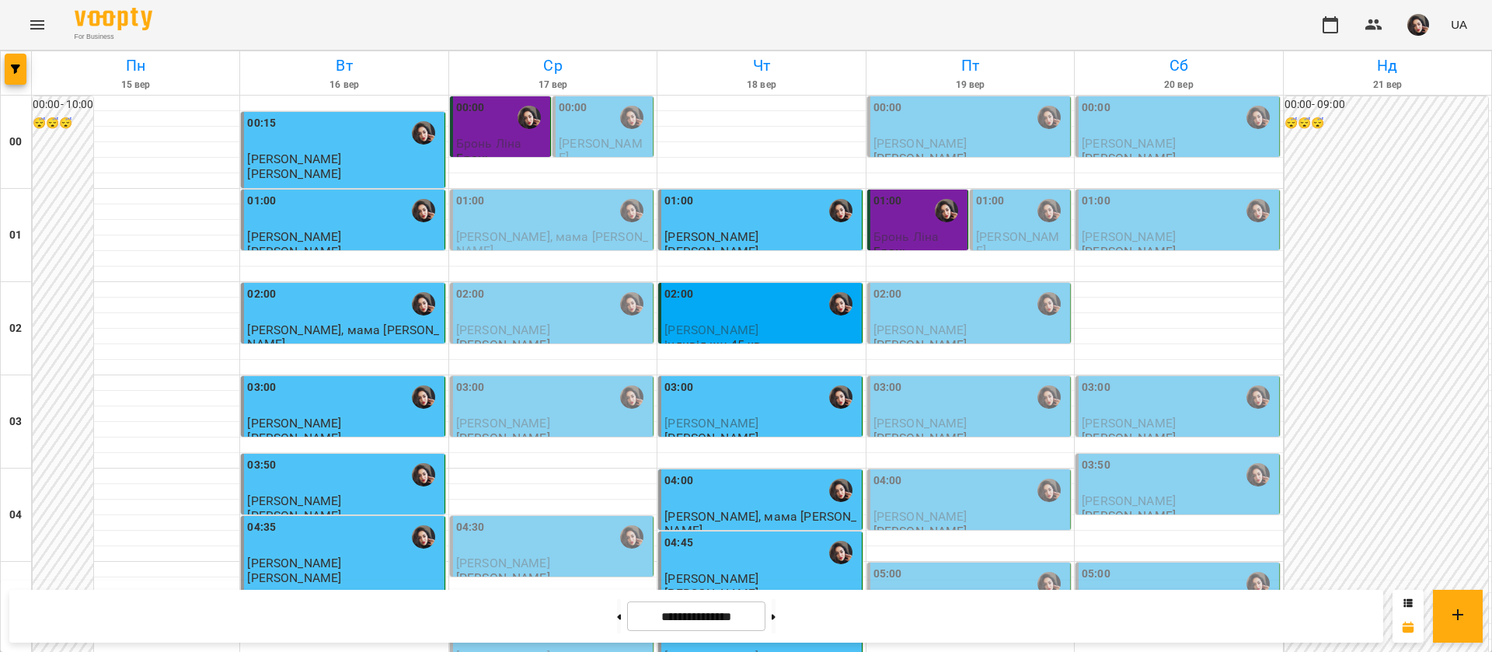
scroll to position [233, 0]
click at [341, 556] on span "[PERSON_NAME]" at bounding box center [294, 563] width 94 height 15
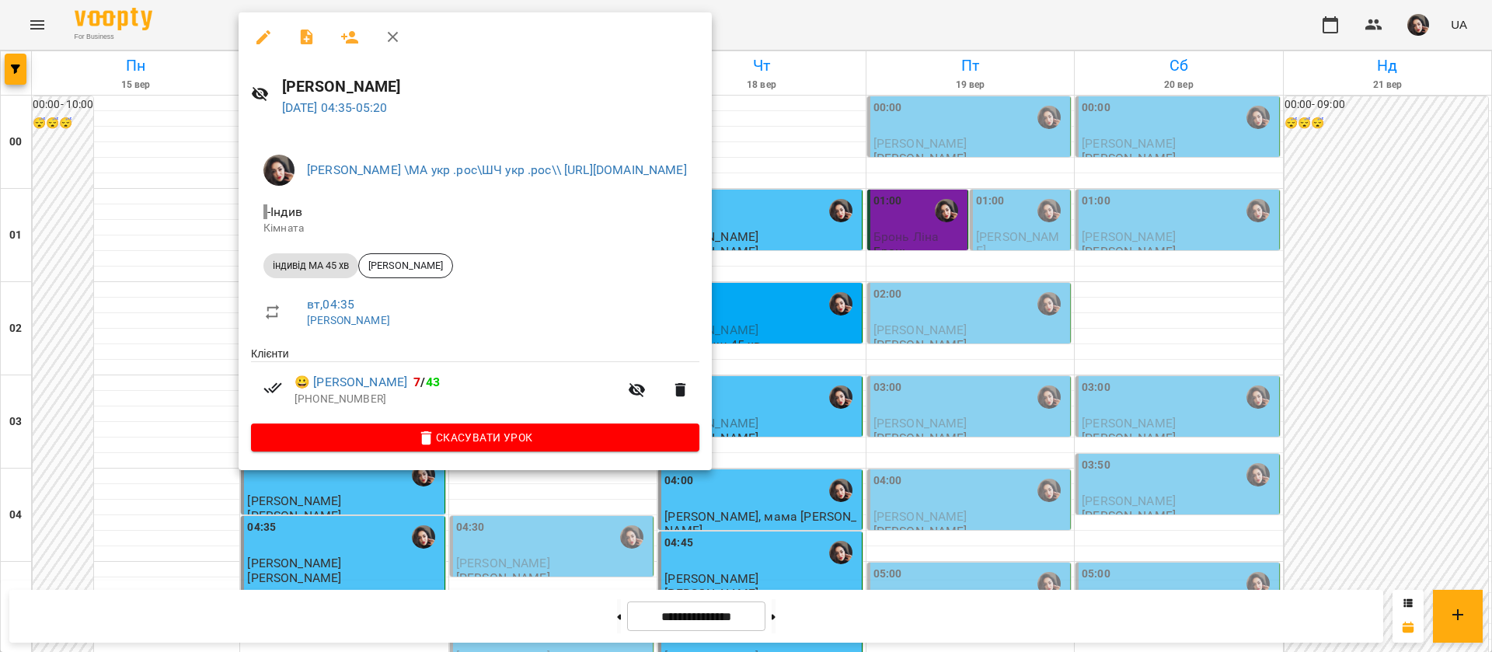
click at [944, 40] on div at bounding box center [746, 326] width 1492 height 652
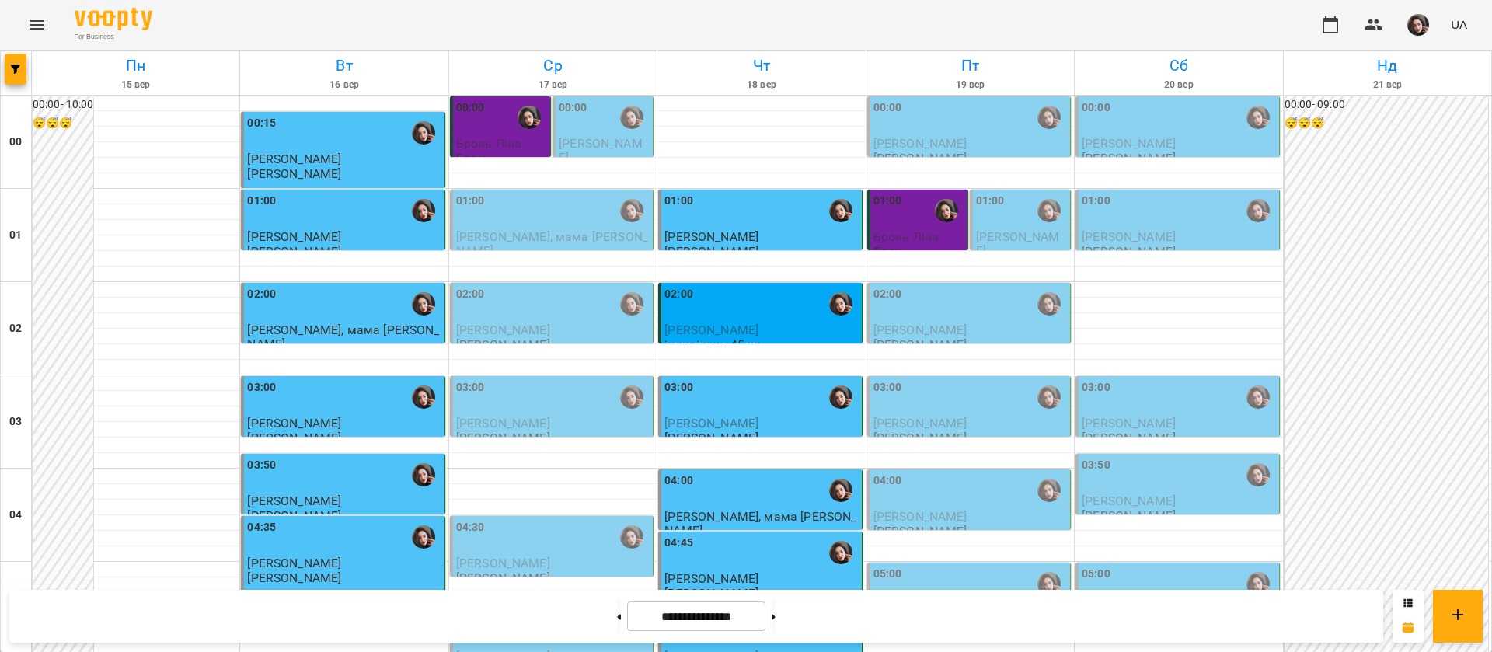
scroll to position [583, 0]
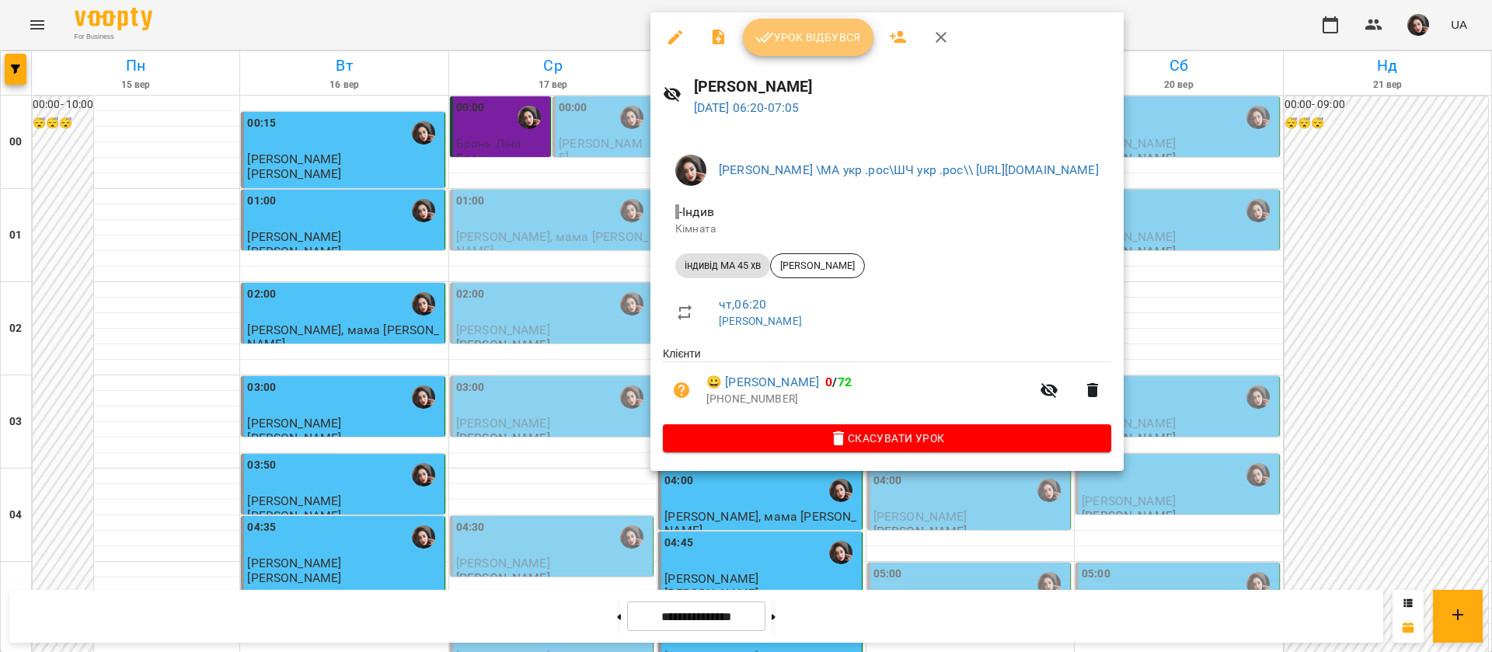
click at [761, 44] on icon "button" at bounding box center [764, 37] width 19 height 19
